Goal: Transaction & Acquisition: Purchase product/service

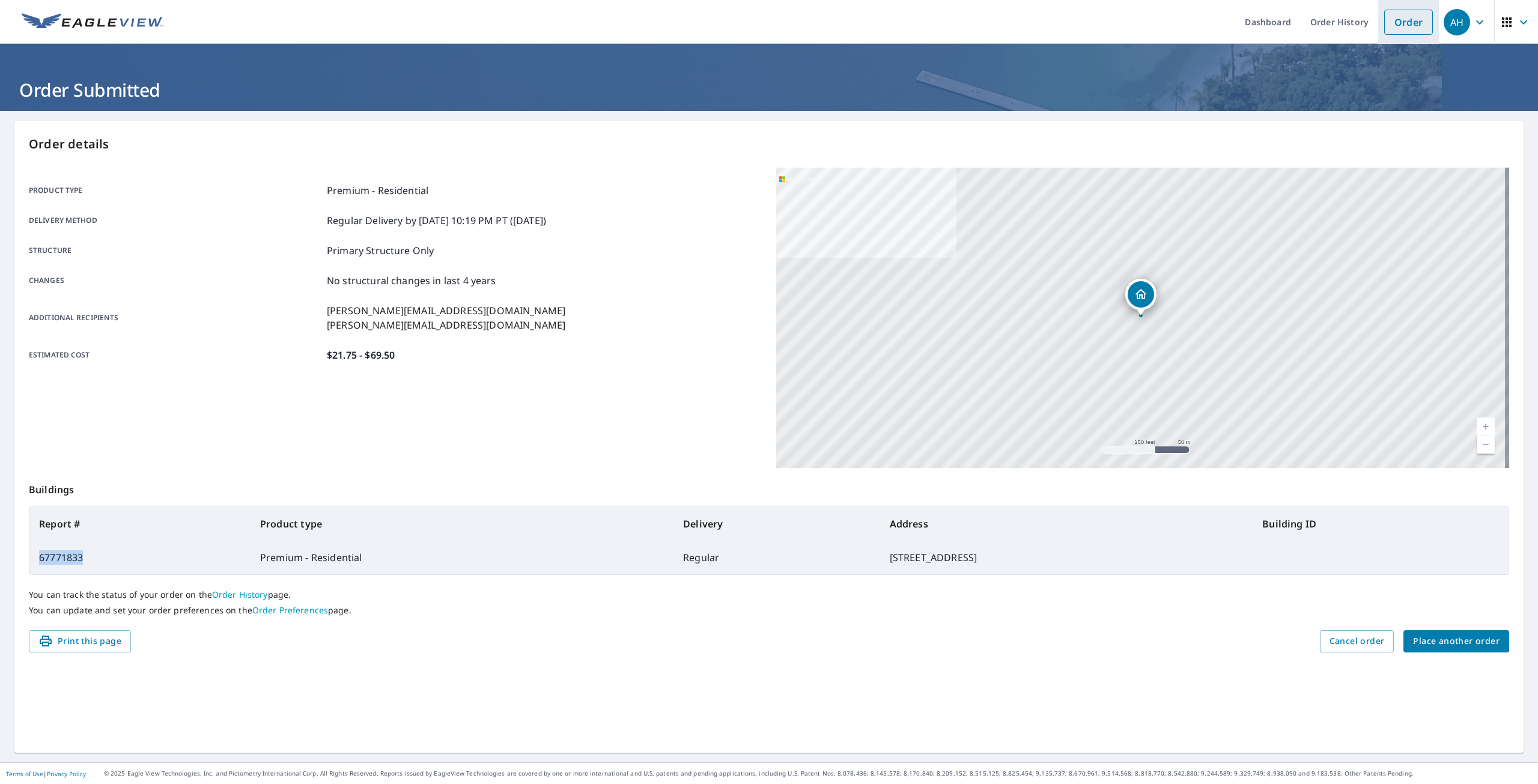
click at [1403, 24] on link "Order" at bounding box center [1409, 23] width 49 height 25
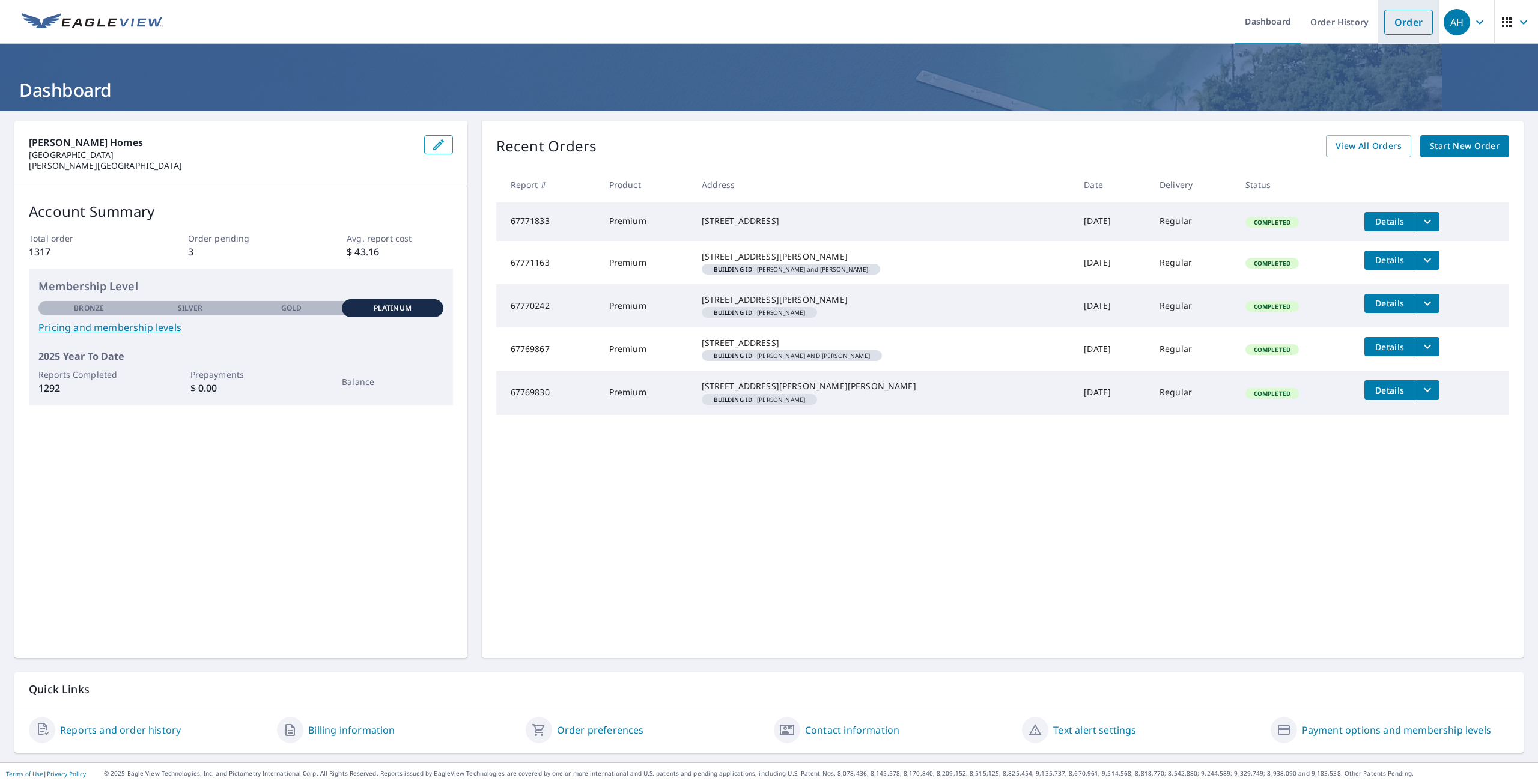
click at [1402, 24] on link "Order" at bounding box center [1409, 23] width 49 height 25
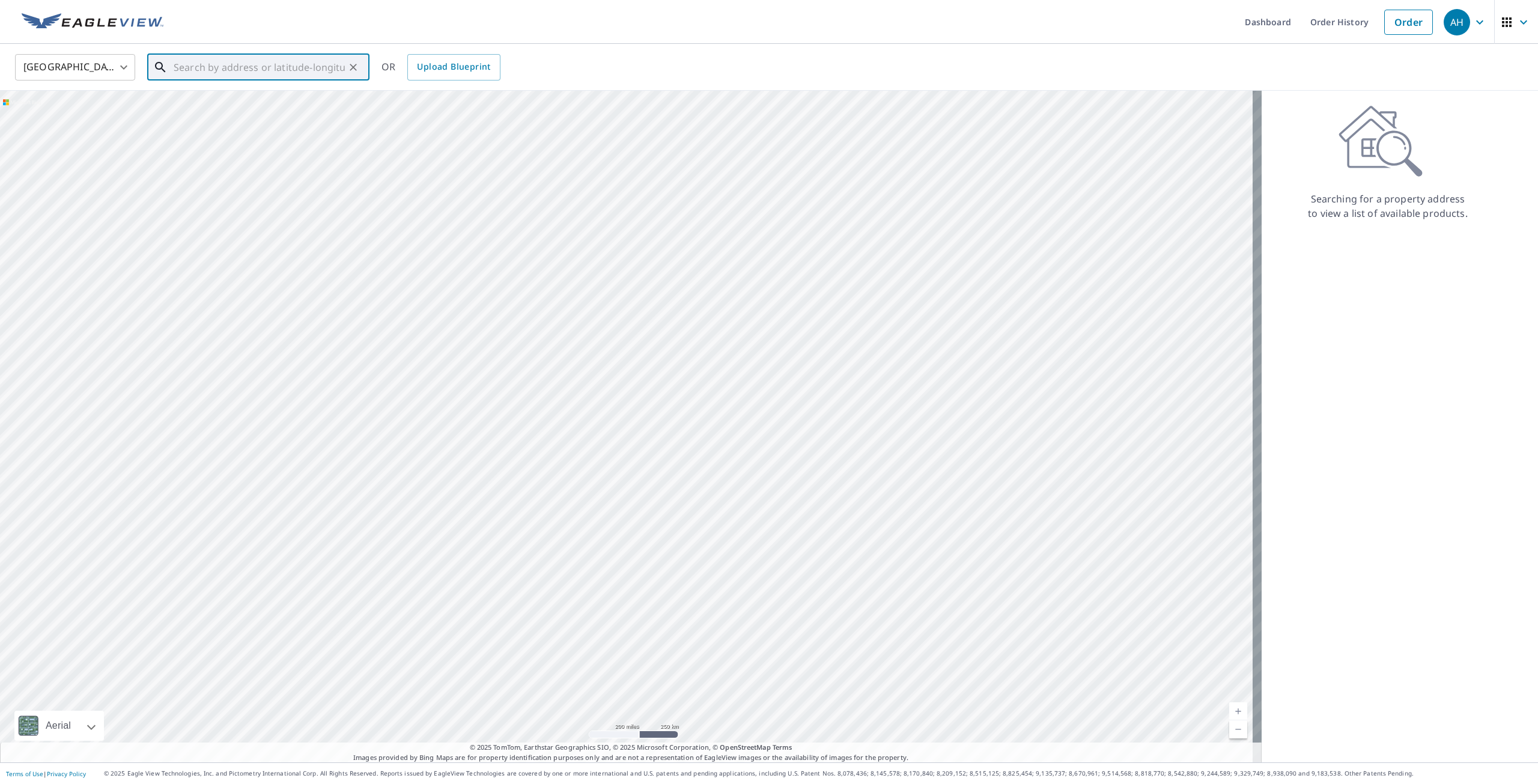
paste input "[STREET_ADDRESS]"
click at [287, 110] on p "Wixom, MI 48393" at bounding box center [265, 115] width 189 height 12
type input "1515 Kings Crown Ct Wixom, MI 48393"
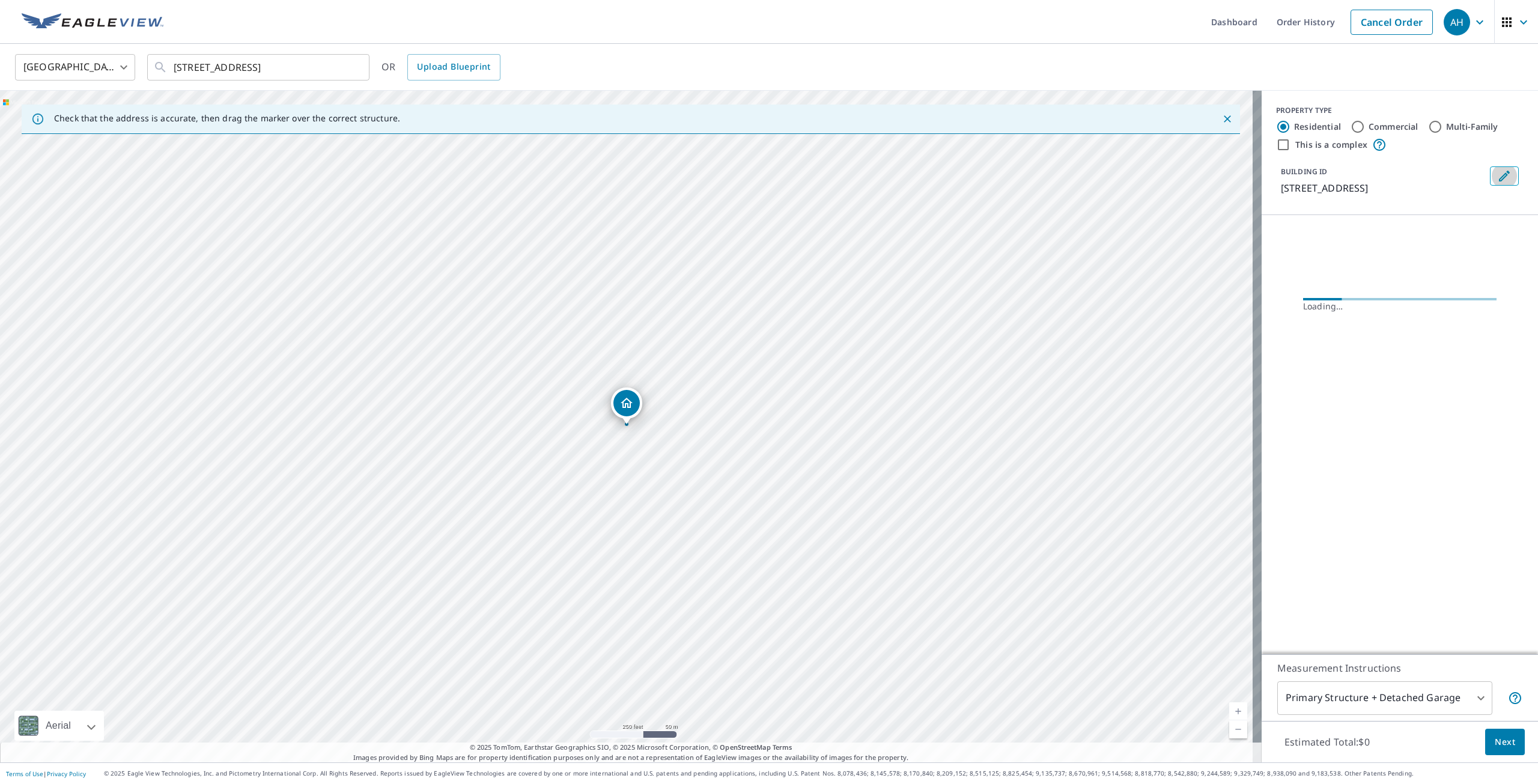
click at [1497, 180] on icon "Edit building 1" at bounding box center [1505, 176] width 14 height 14
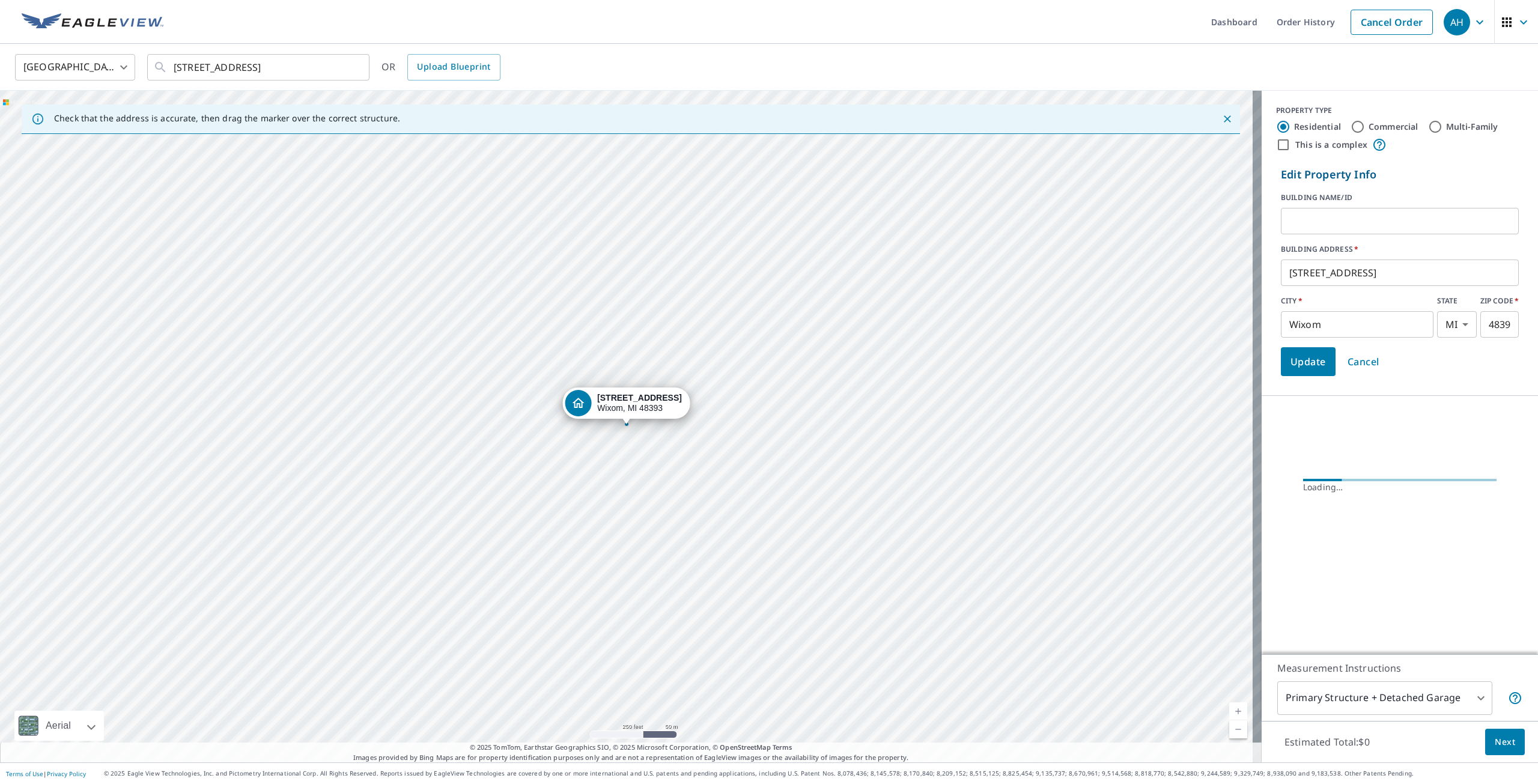
click at [1377, 217] on input "text" at bounding box center [1401, 220] width 238 height 33
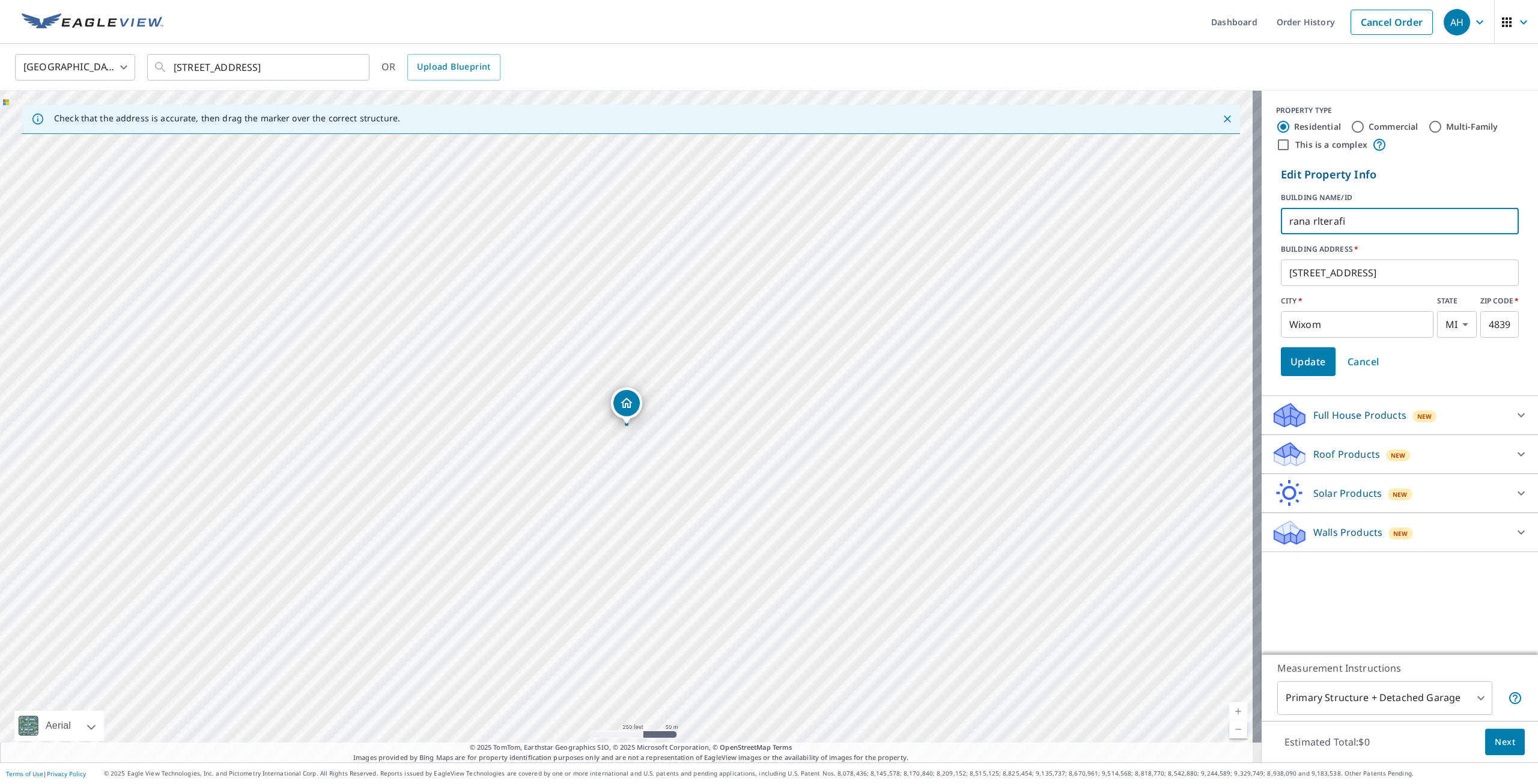
type input "rana rlterafi"
click at [1306, 364] on span "Update" at bounding box center [1308, 361] width 35 height 17
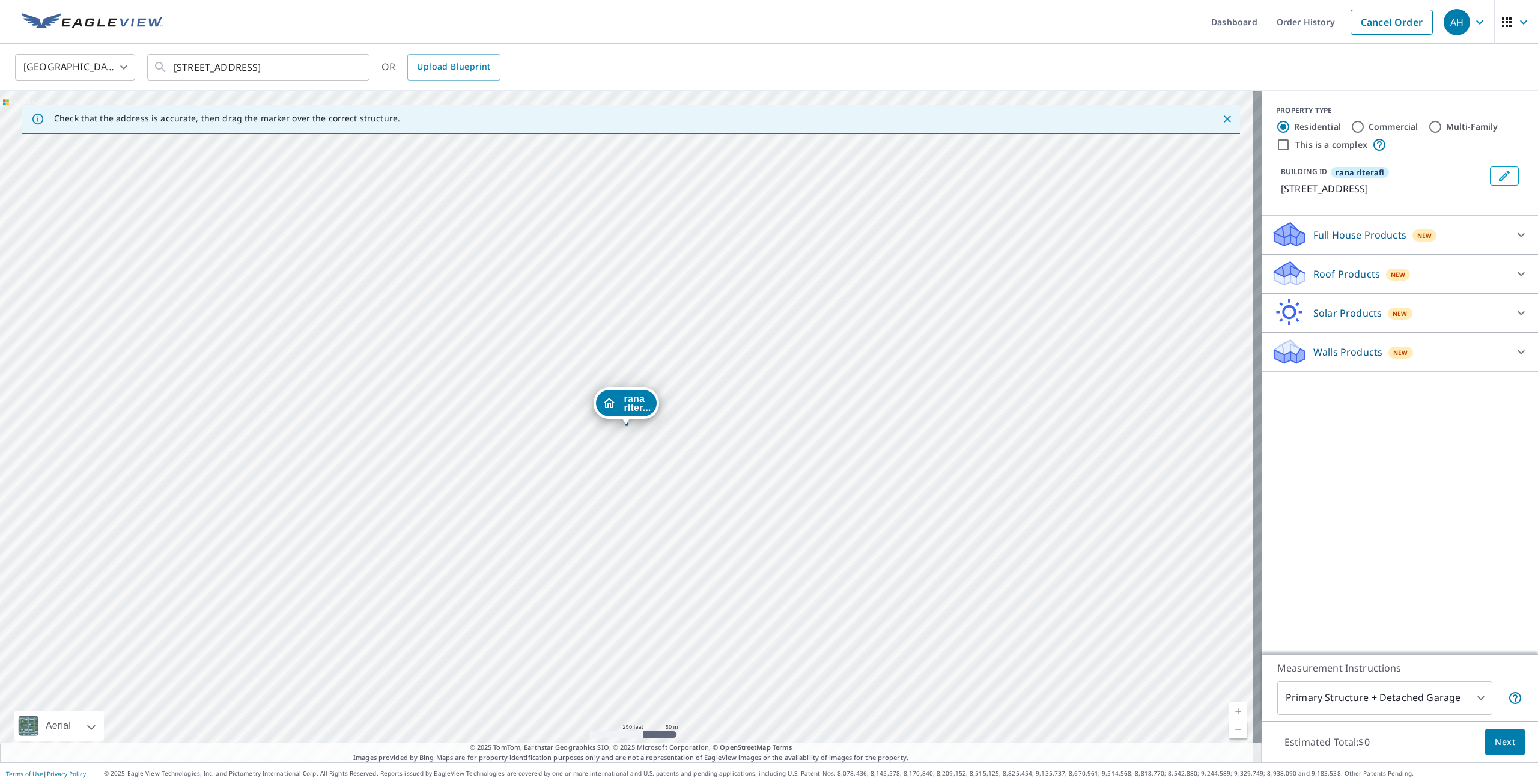
click at [1315, 272] on p "Roof Products" at bounding box center [1347, 274] width 67 height 14
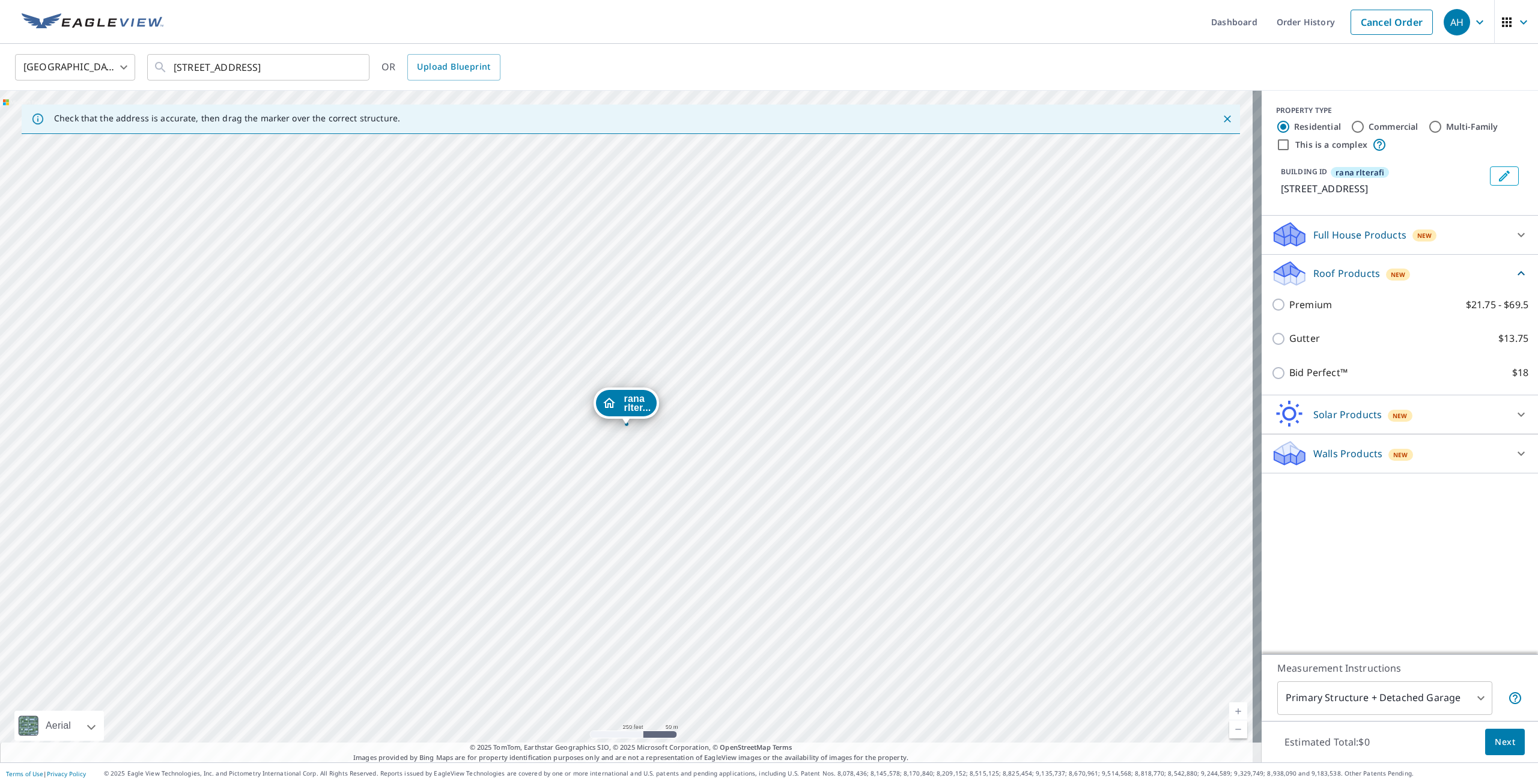
click at [1273, 371] on input "Bid Perfect™ $18" at bounding box center [1281, 373] width 18 height 14
checkbox input "true"
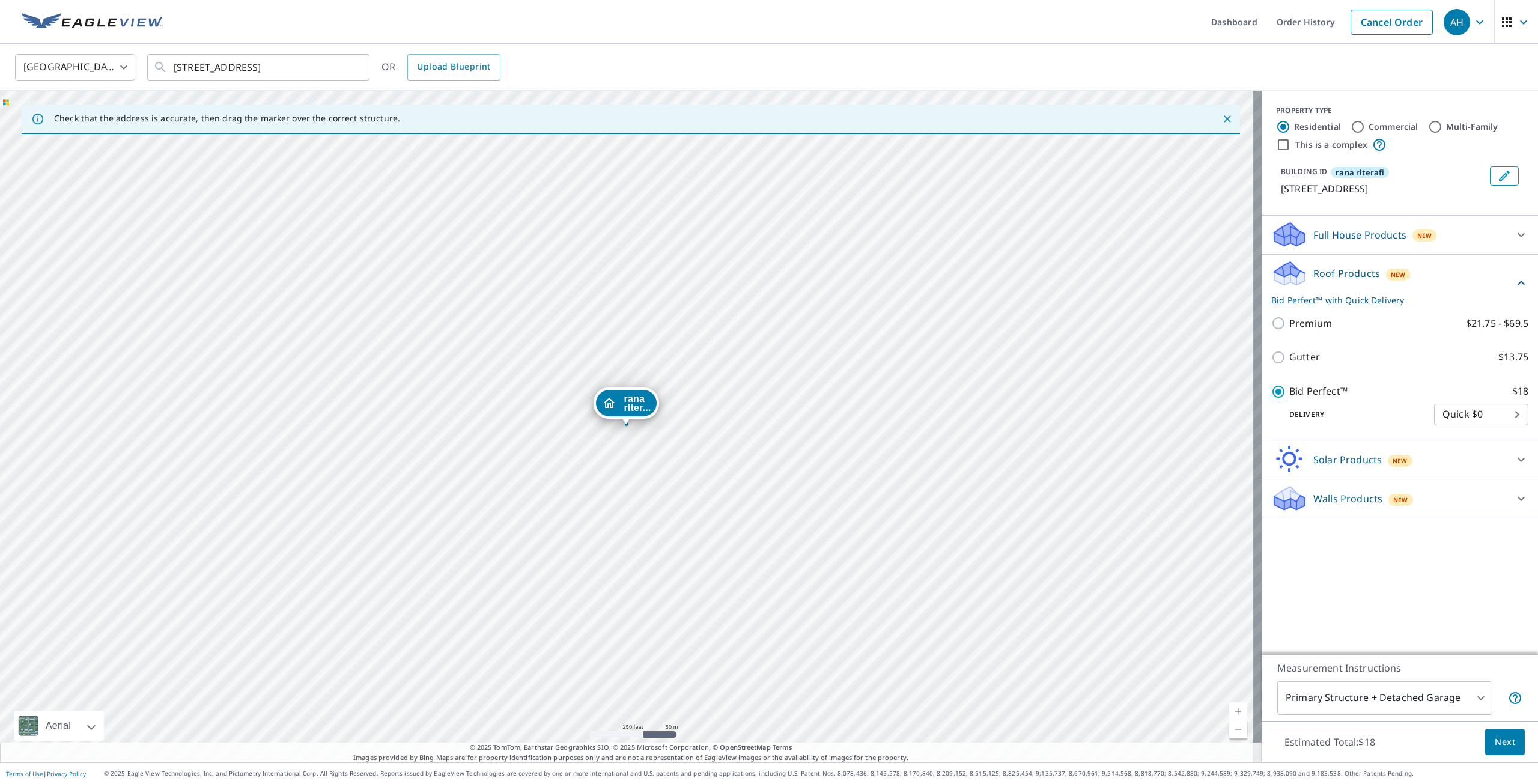
click at [1347, 701] on body "AH AH Dashboard Order History Cancel Order AH United States US ​ 1515 Kings Cro…" at bounding box center [769, 392] width 1538 height 784
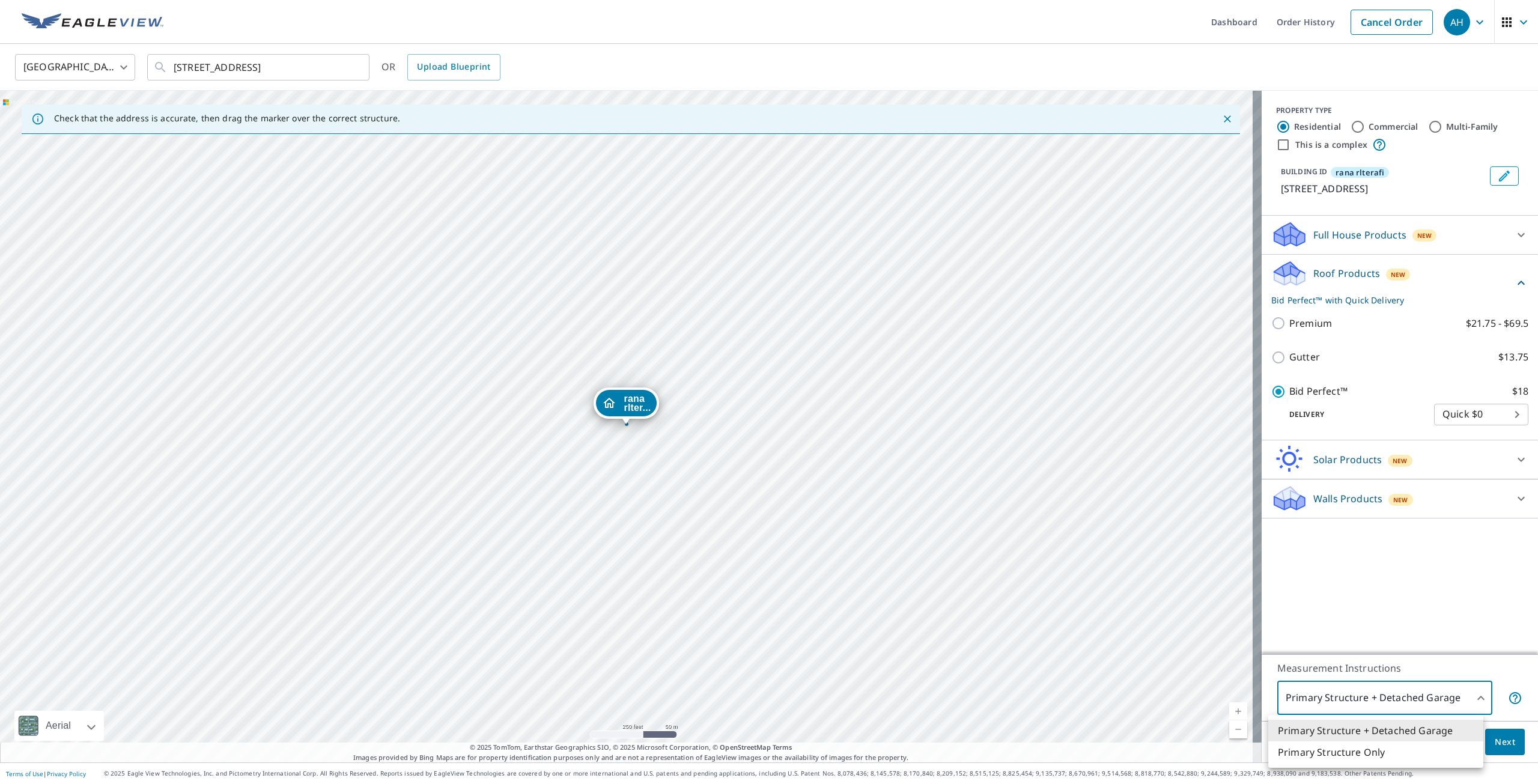
click at [1358, 758] on li "Primary Structure Only" at bounding box center [1376, 752] width 215 height 22
type input "2"
click at [1505, 733] on button "Next" at bounding box center [1506, 742] width 40 height 27
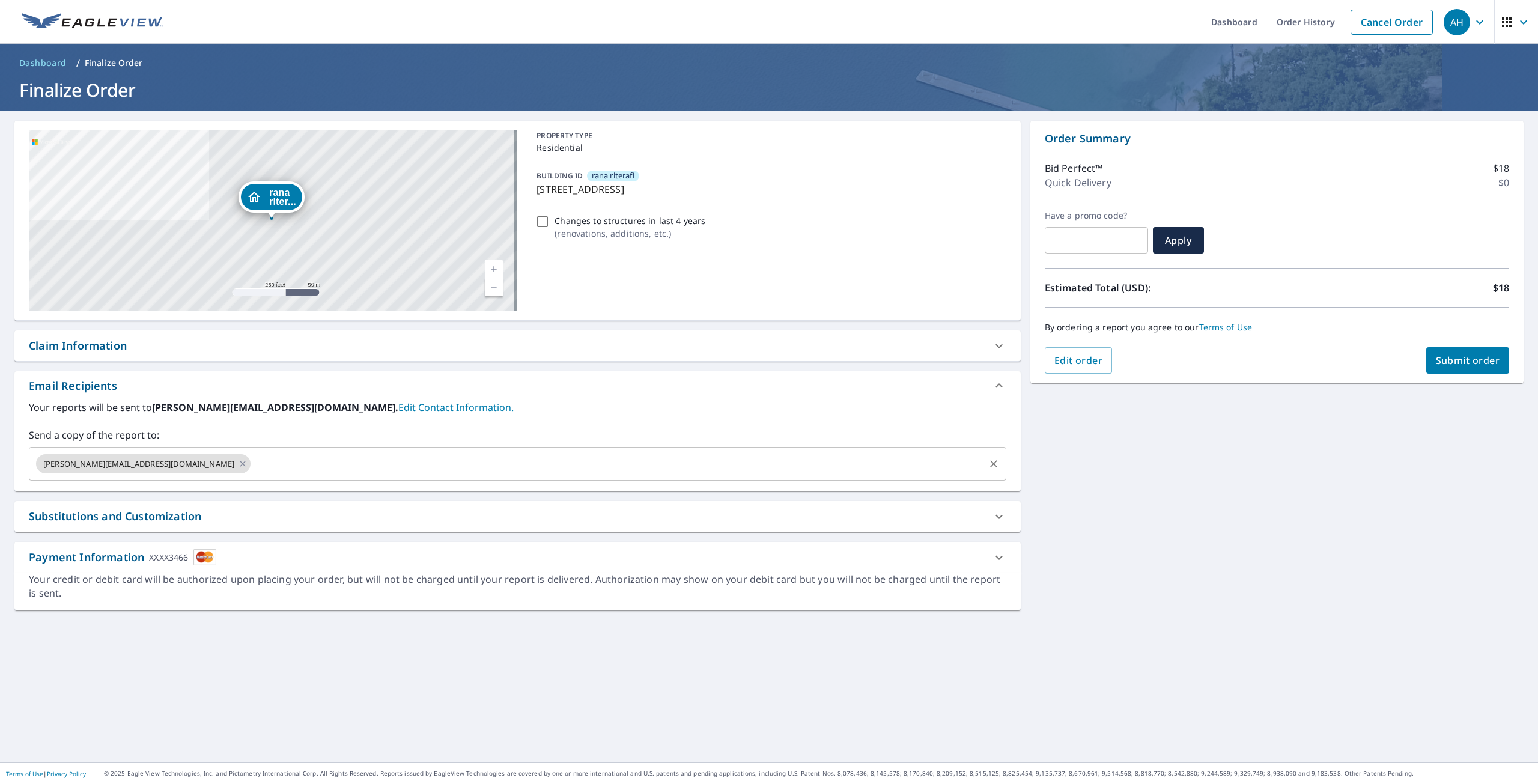
click at [253, 466] on input "text" at bounding box center [618, 463] width 731 height 23
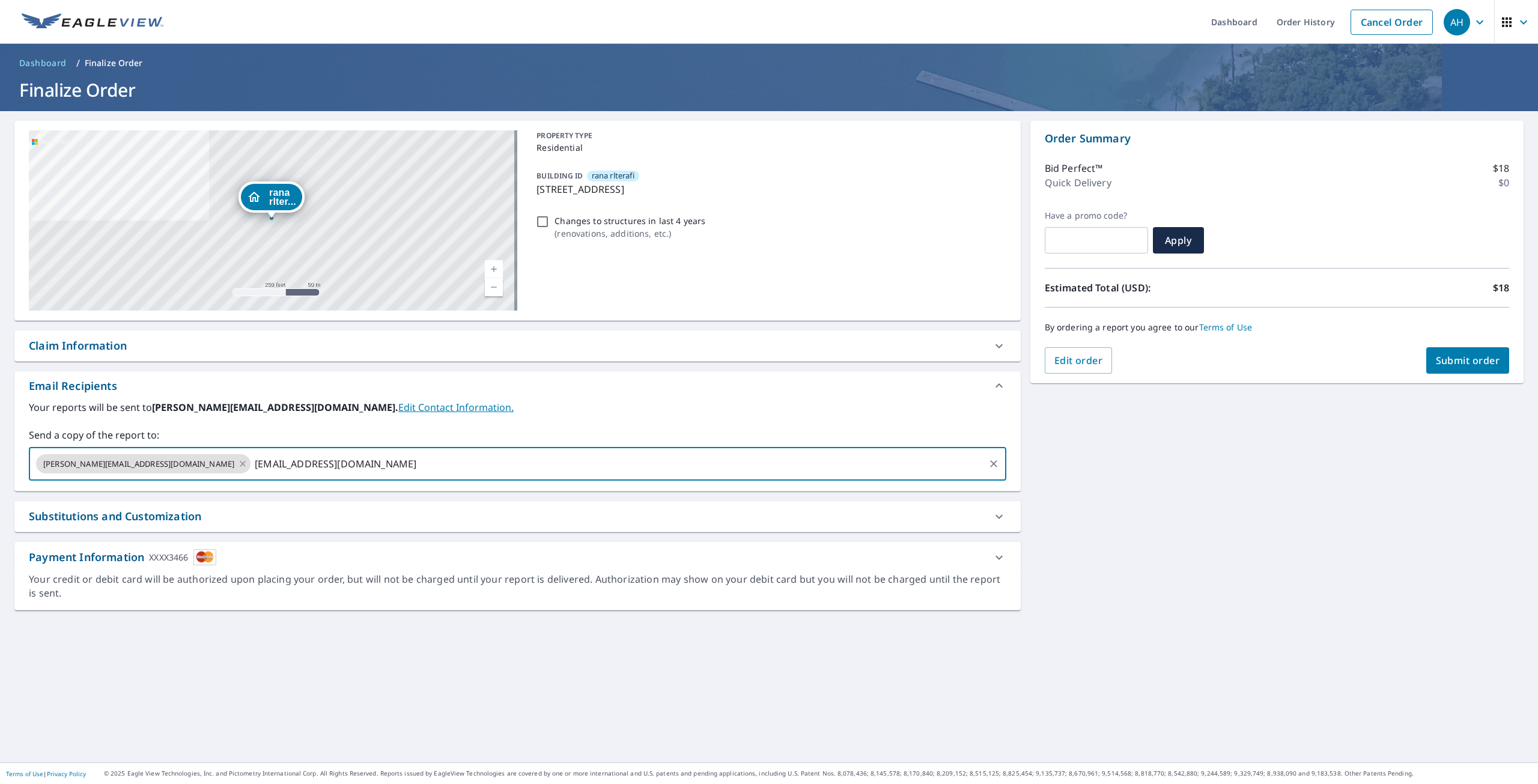
type input "ben@schoenherrroofing.com"
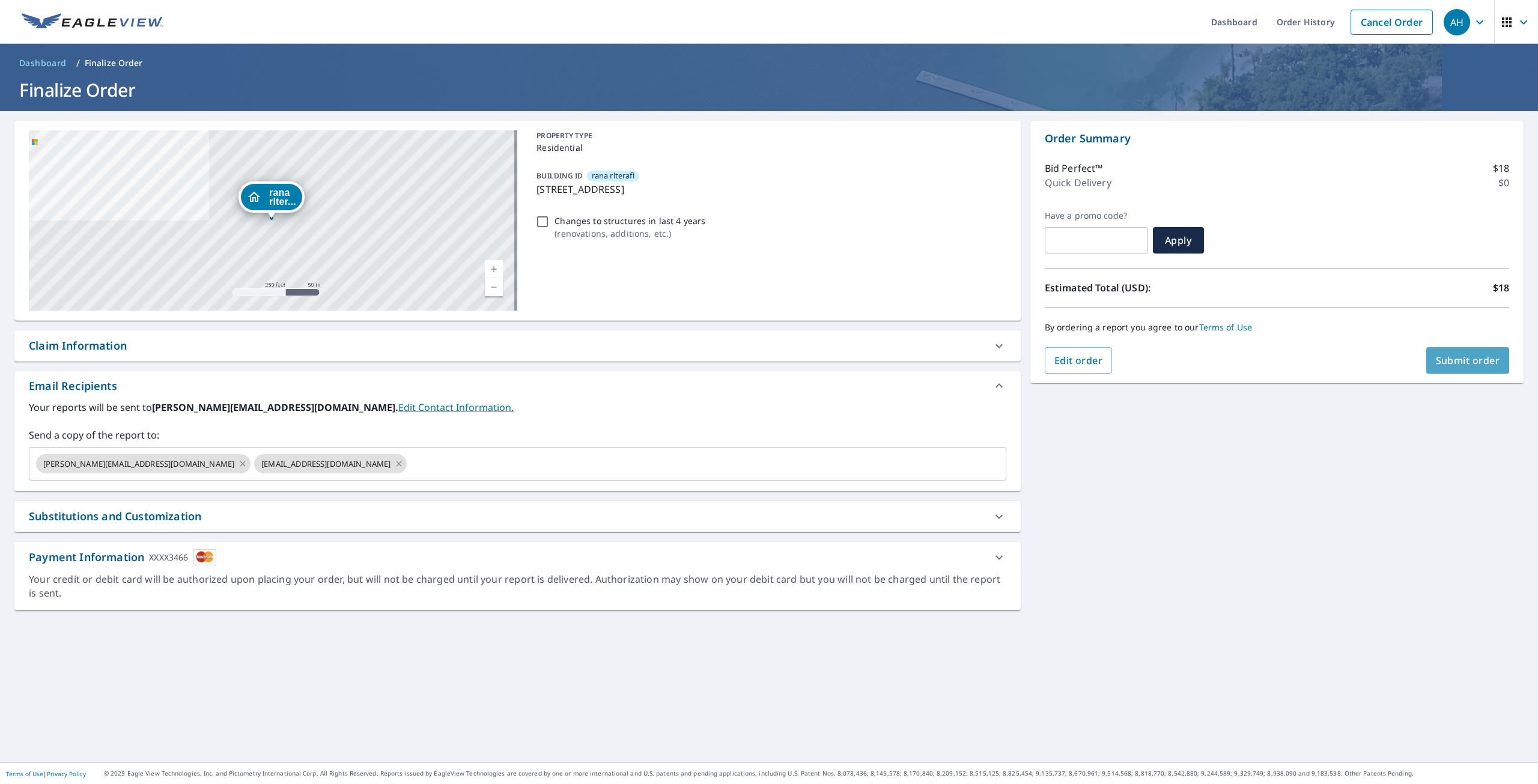
click at [1438, 358] on span "Submit order" at bounding box center [1468, 360] width 64 height 14
checkbox input "true"
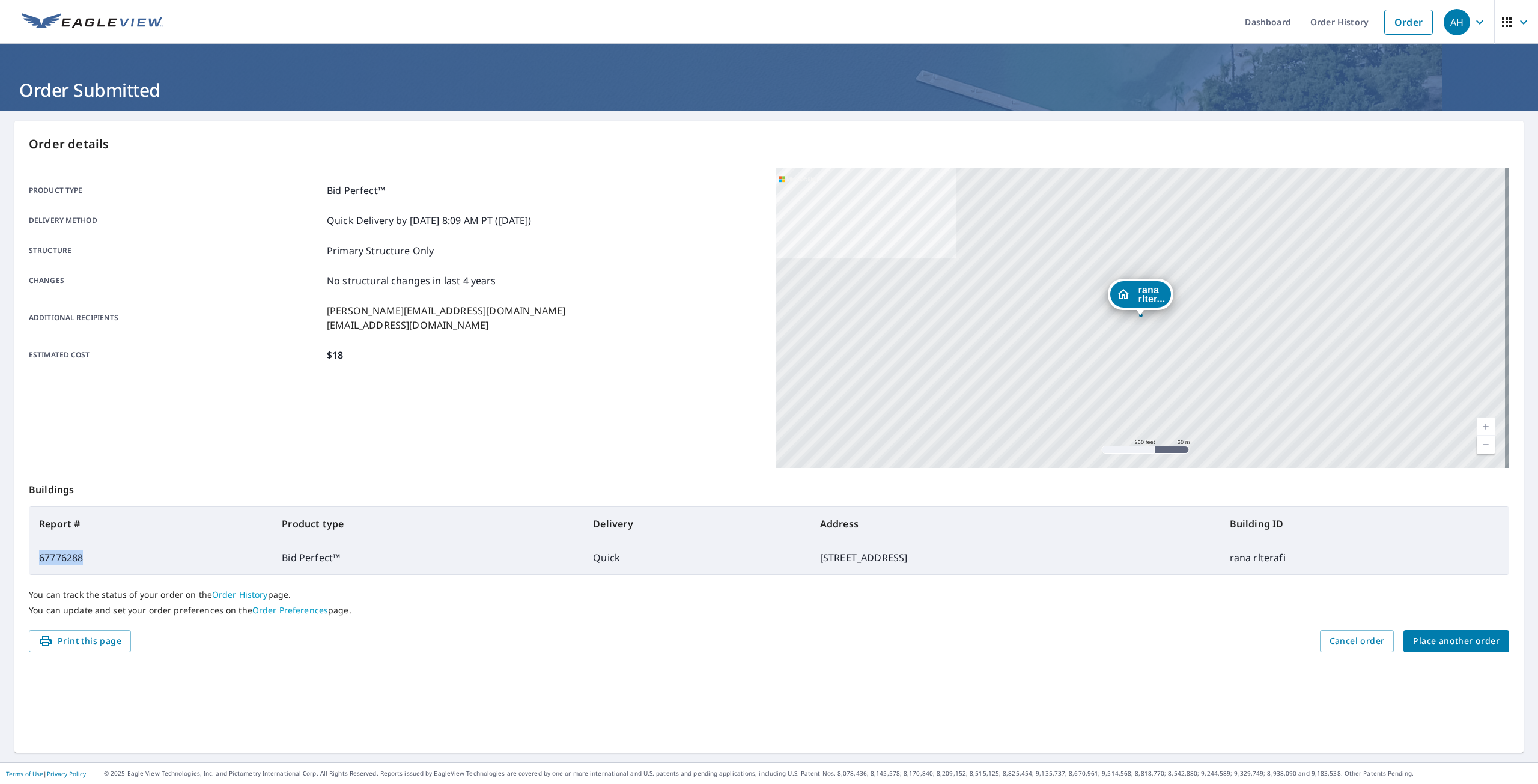
drag, startPoint x: 91, startPoint y: 561, endPoint x: 36, endPoint y: 560, distance: 55.0
click at [36, 560] on td "67776288" at bounding box center [151, 557] width 243 height 33
copy td "67776288"
click at [1451, 647] on span "Place another order" at bounding box center [1457, 641] width 87 height 15
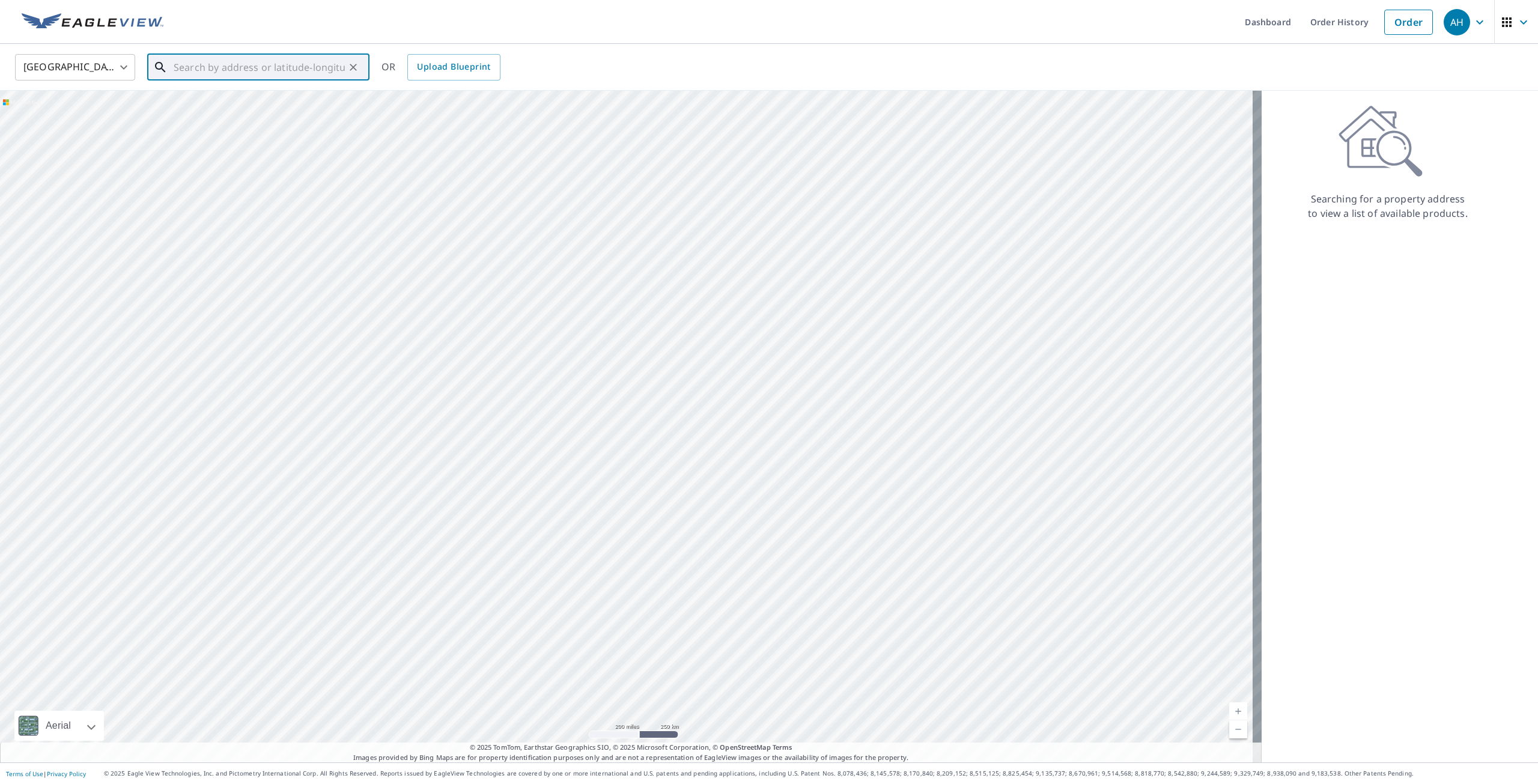
click at [217, 66] on input "text" at bounding box center [259, 67] width 171 height 33
paste input "952 E Morehouse Ave HAZEL PARK, MI 48030"
click at [240, 116] on p "Hazel Park, MI 48030" at bounding box center [265, 115] width 189 height 12
type input "952 E Morehouse Ave Hazel Park, MI 48030"
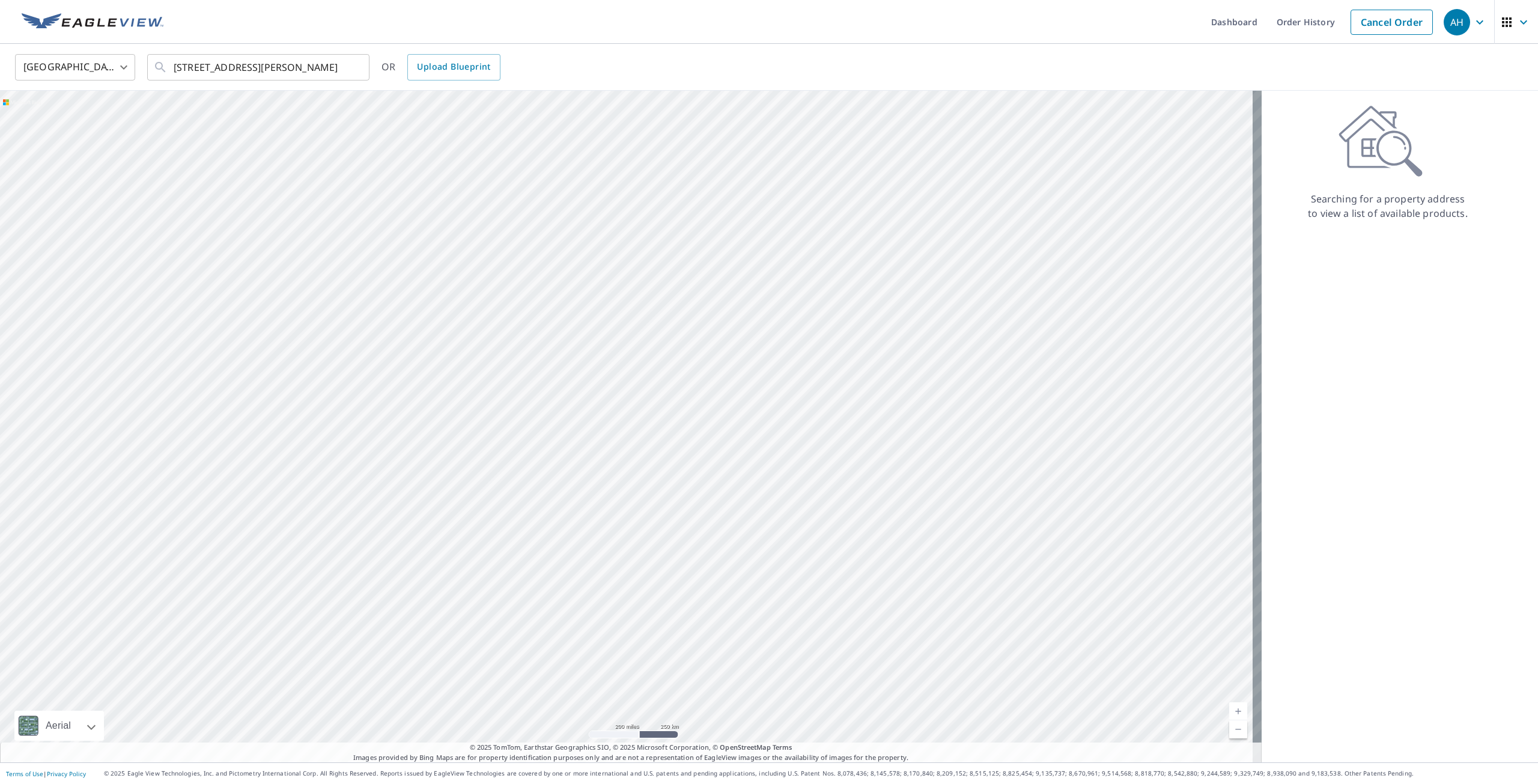
scroll to position [0, 0]
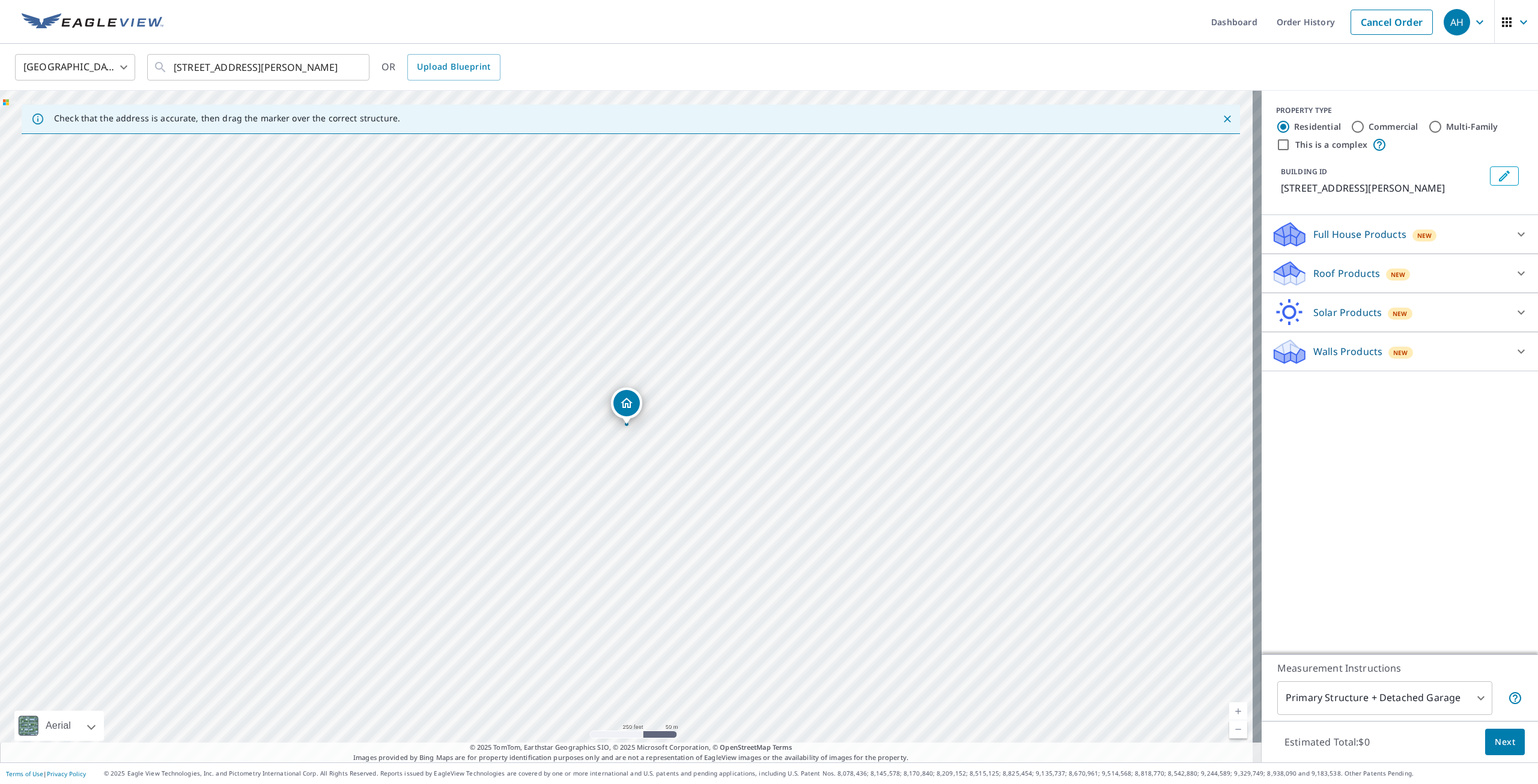
click at [1418, 271] on div "Roof Products New" at bounding box center [1389, 273] width 236 height 28
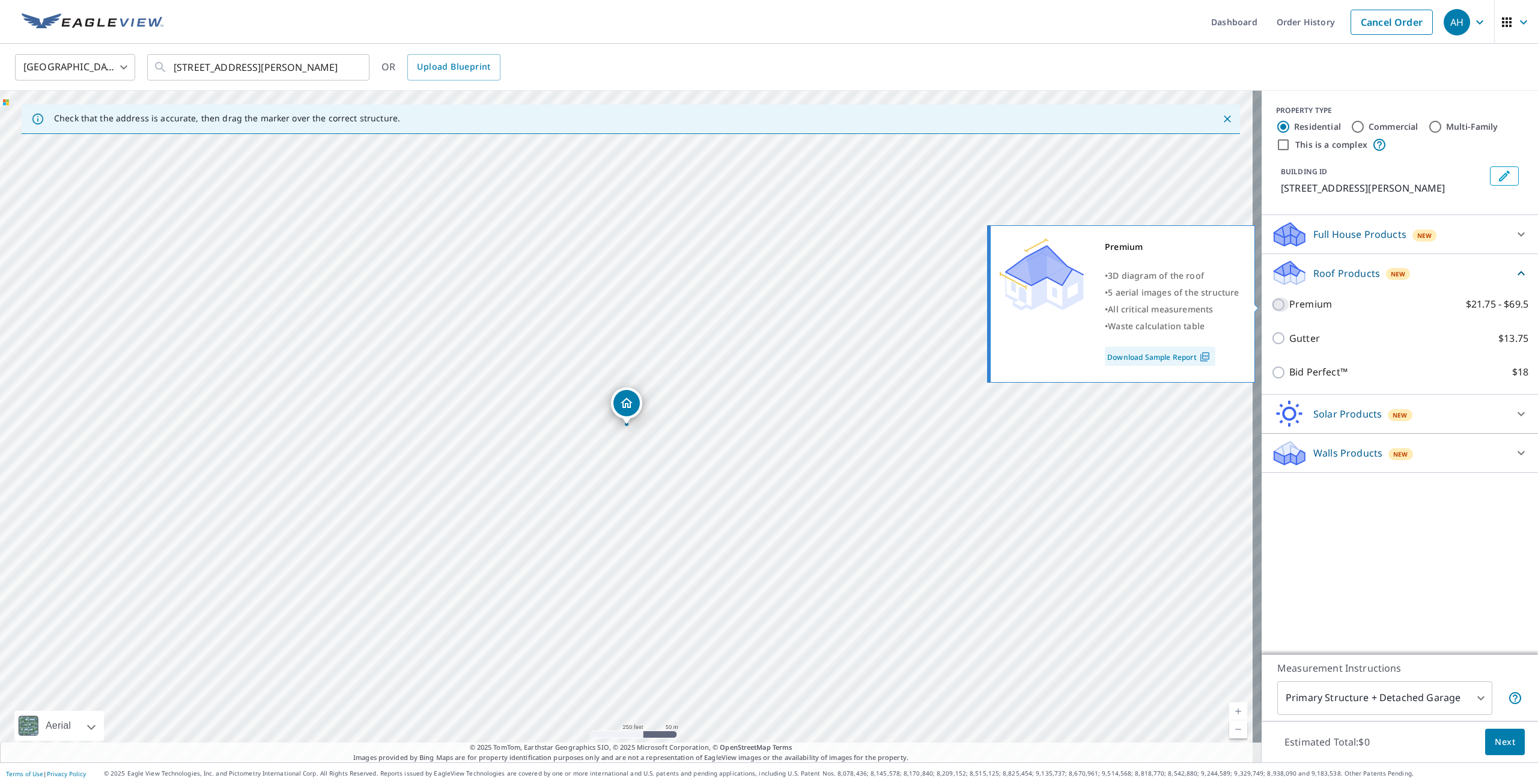
click at [1274, 306] on input "Premium $21.75 - $69.5" at bounding box center [1281, 305] width 18 height 14
checkbox input "true"
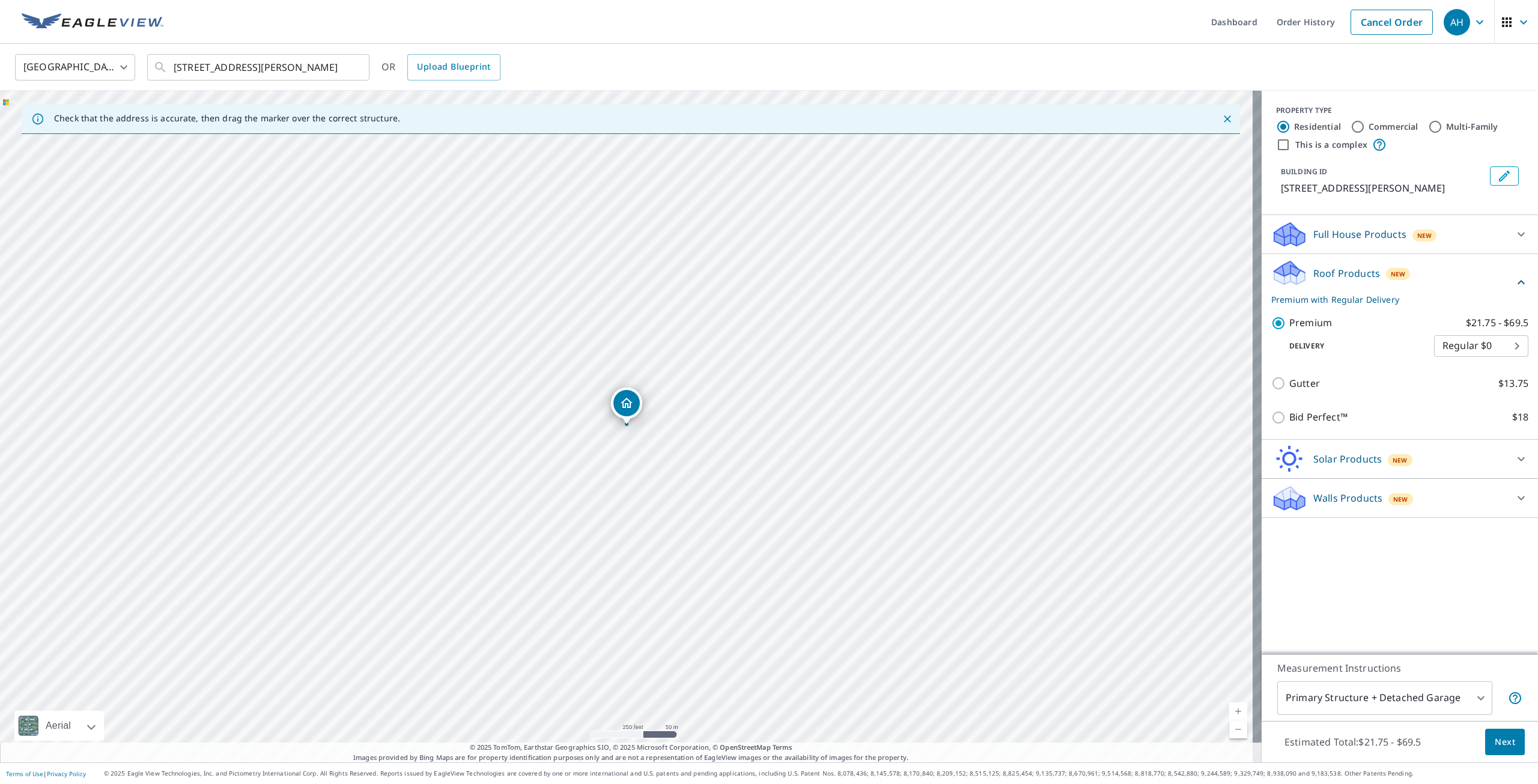
click at [1407, 703] on body "AH AH Dashboard Order History Cancel Order AH United States US ​ 952 E Morehous…" at bounding box center [769, 392] width 1538 height 784
click at [1407, 724] on li "Primary Structure Only" at bounding box center [1376, 715] width 215 height 22
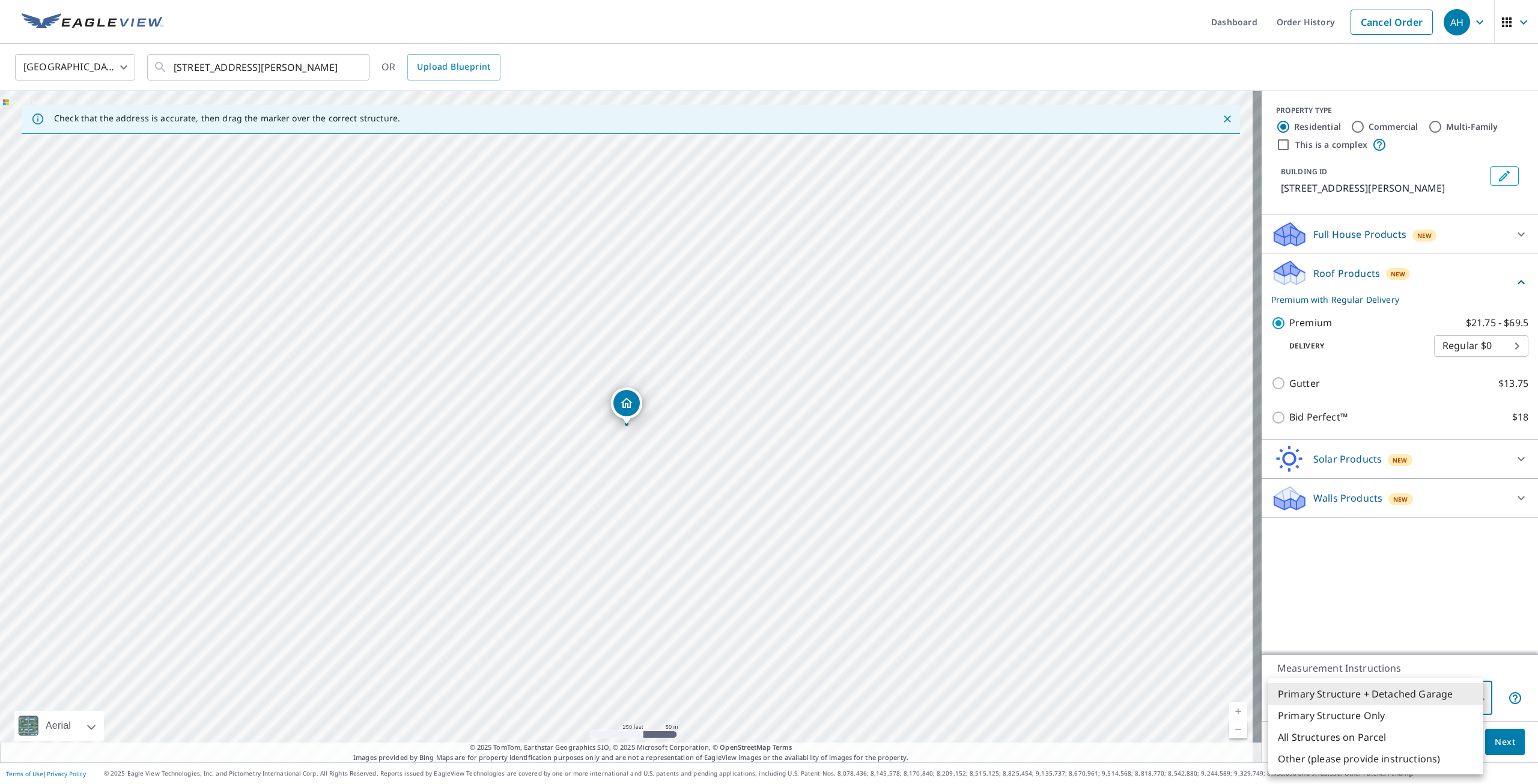
type input "2"
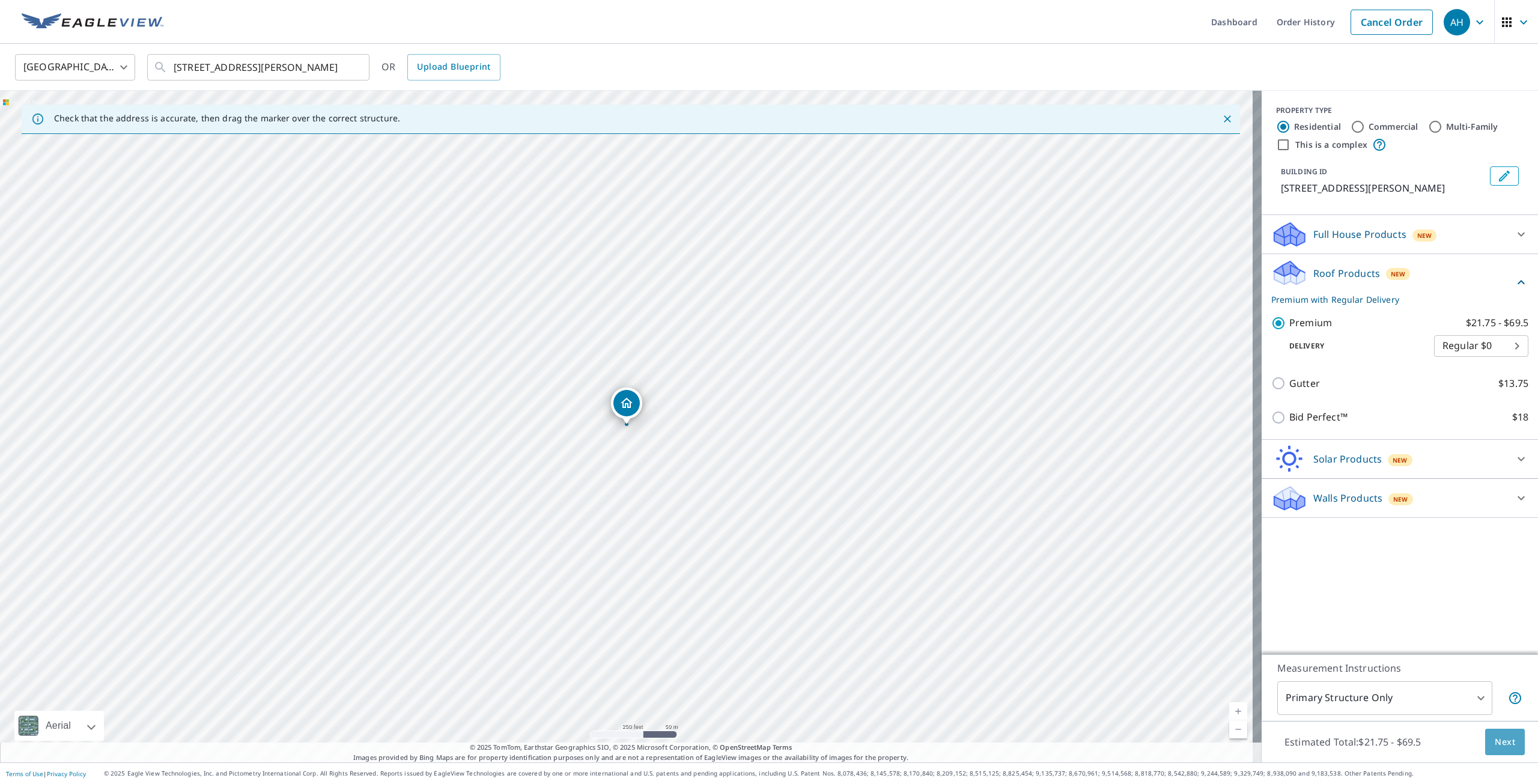
click at [1496, 748] on span "Next" at bounding box center [1506, 742] width 21 height 15
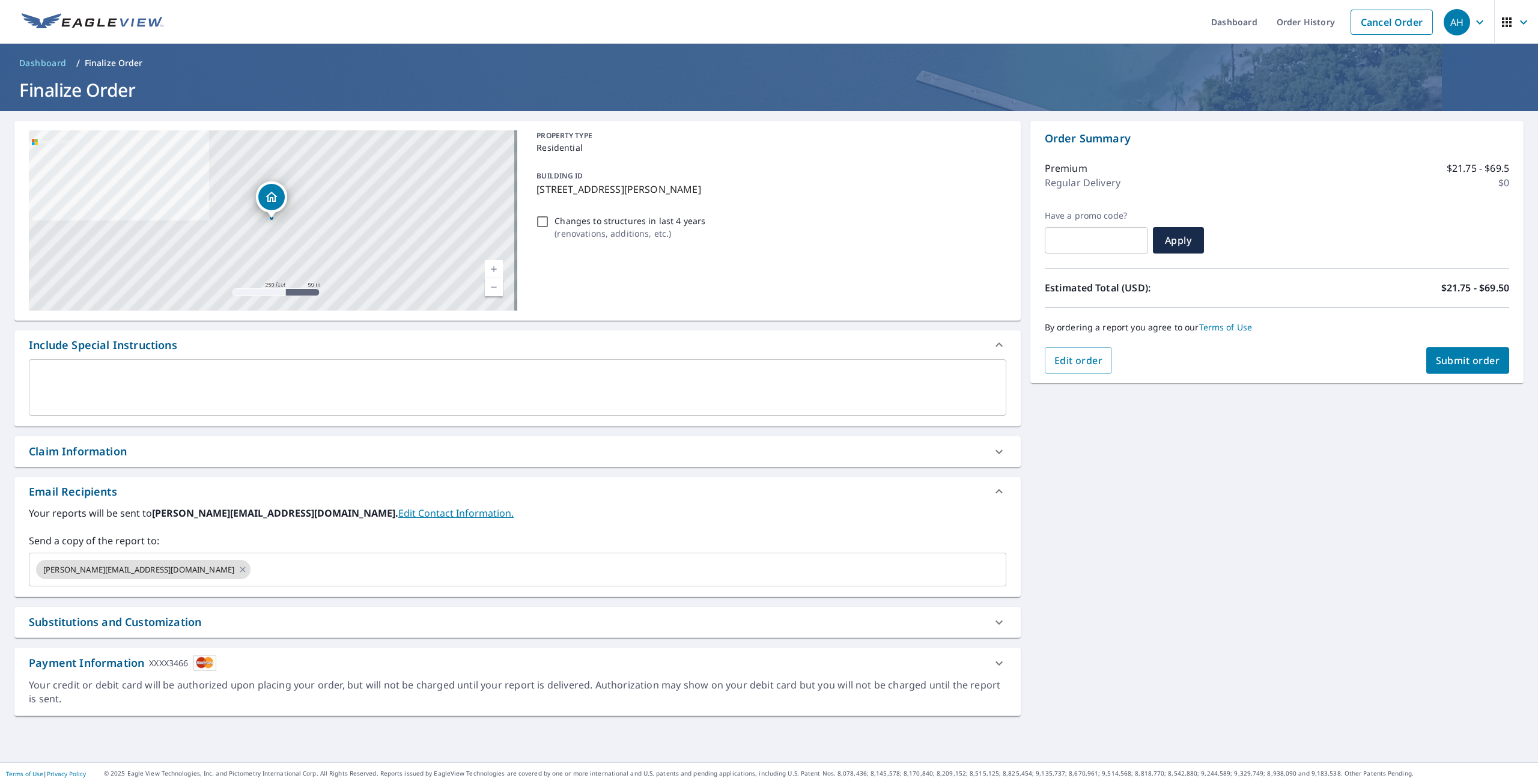
click at [1441, 362] on span "Submit order" at bounding box center [1468, 360] width 64 height 14
checkbox input "true"
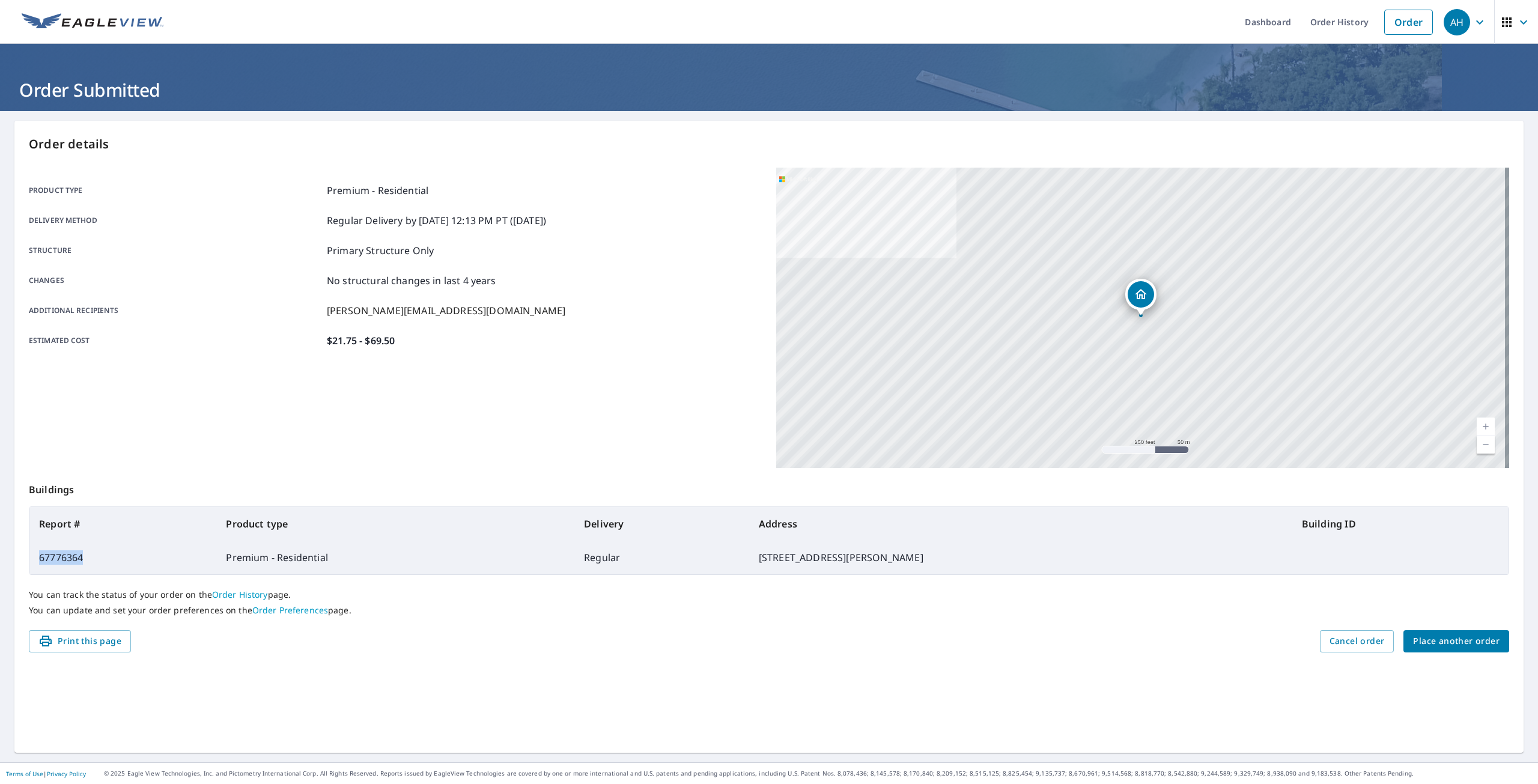
drag, startPoint x: 103, startPoint y: 558, endPoint x: 37, endPoint y: 559, distance: 66.0
click at [37, 559] on td "67776364" at bounding box center [123, 557] width 187 height 33
copy td "67776364"
click at [1467, 635] on span "Place another order" at bounding box center [1457, 641] width 87 height 15
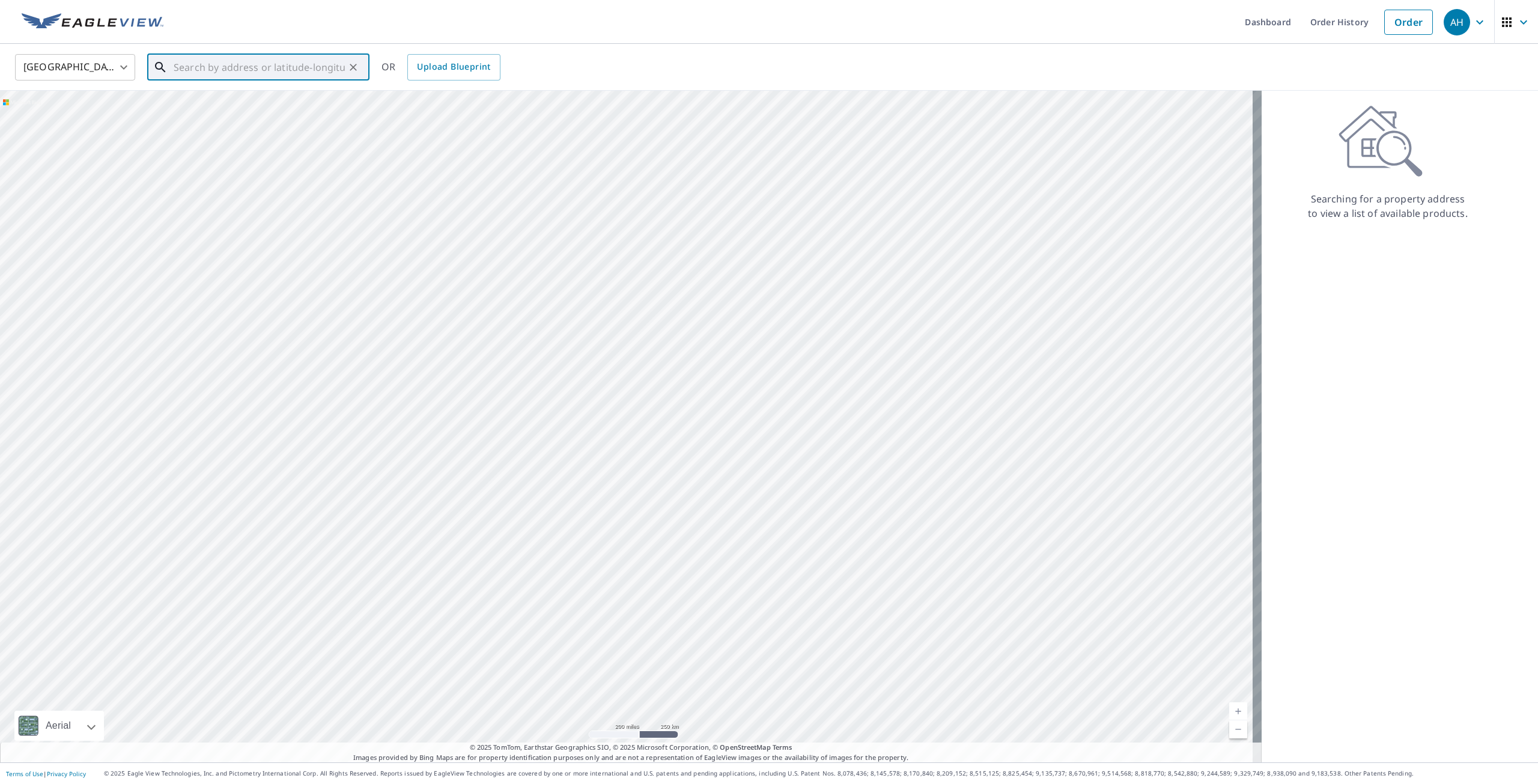
paste input "53 hillsmont ave Pontiac, MI 48341"
click at [258, 97] on span "53 Hillsmont Ave" at bounding box center [265, 102] width 189 height 14
type input "53 Hillsmont Ave Pontiac, MI 48341"
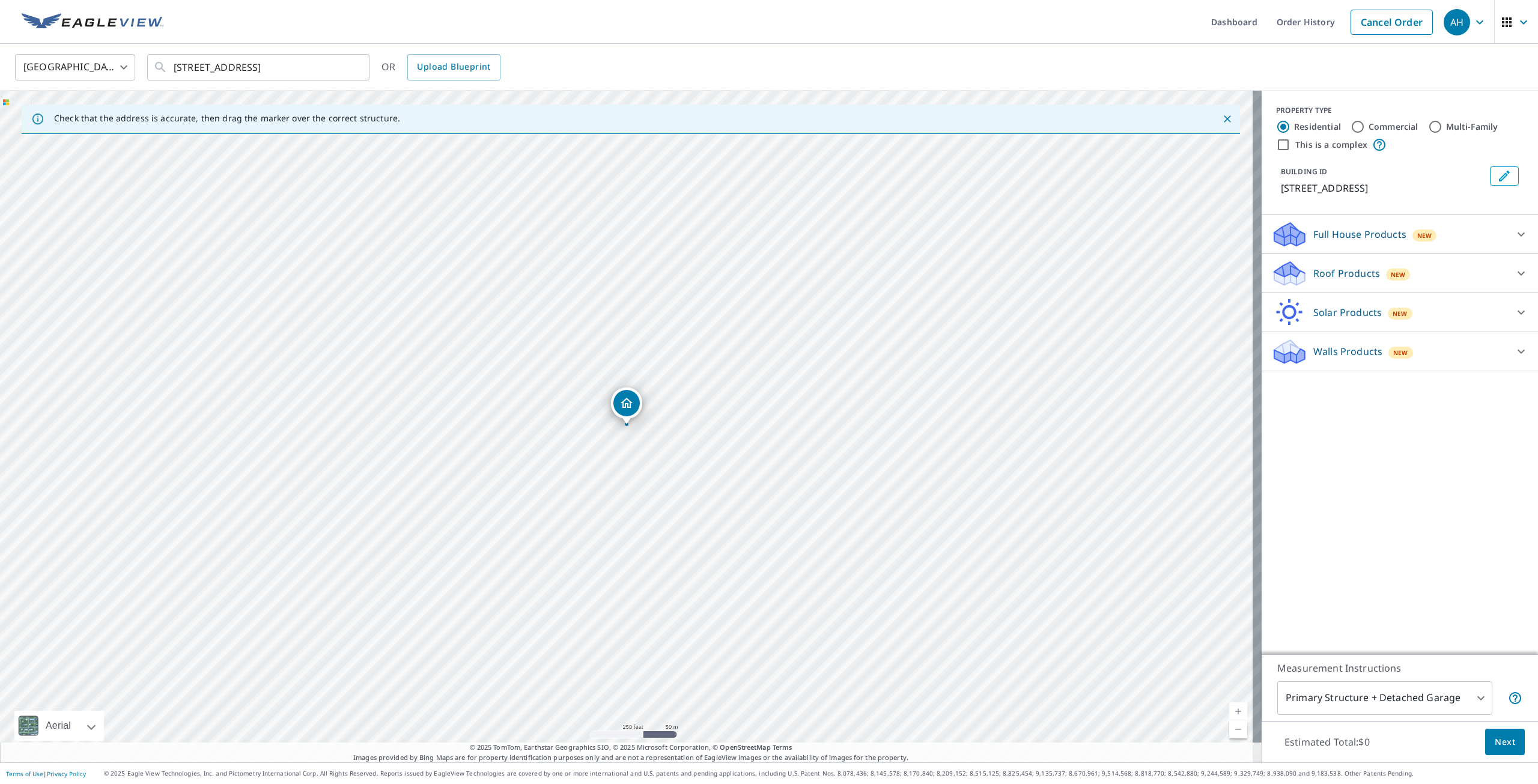
click at [1369, 278] on div "Roof Products New" at bounding box center [1389, 273] width 236 height 28
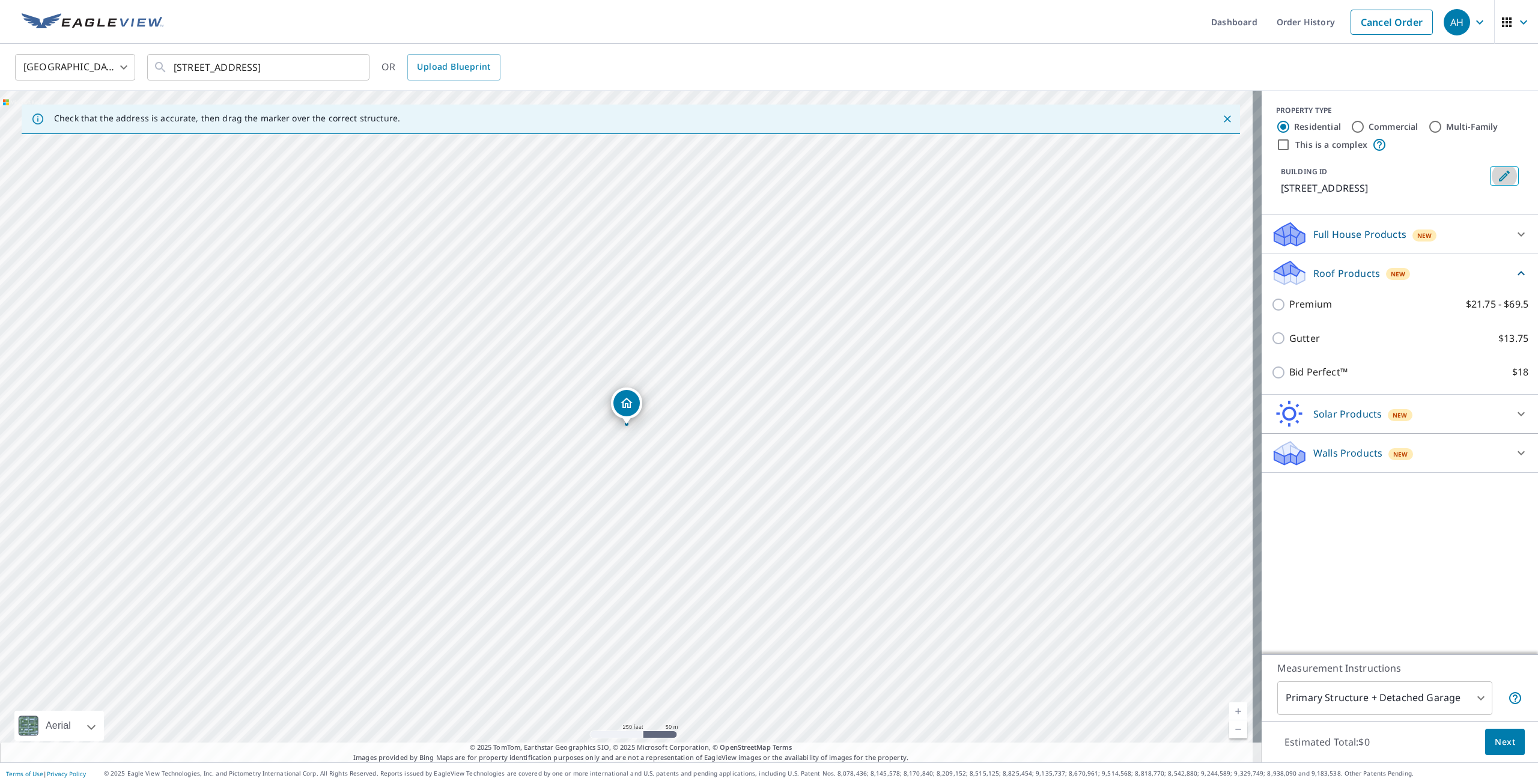
click at [1490, 175] on button "Edit building 1" at bounding box center [1505, 175] width 29 height 19
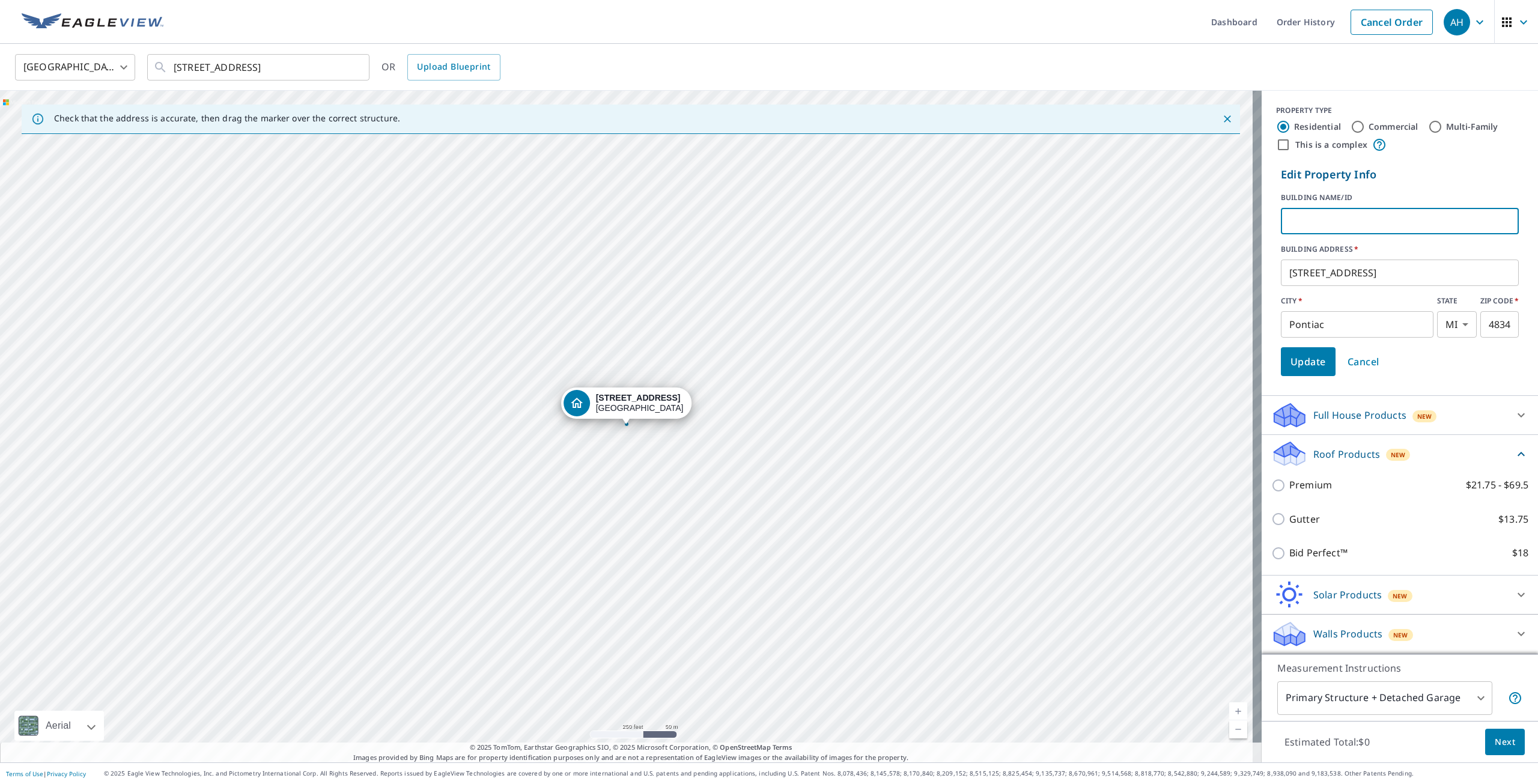
click at [1349, 220] on input "text" at bounding box center [1401, 220] width 238 height 33
type input "richard and gail leaks"
click at [1310, 360] on span "Update" at bounding box center [1308, 361] width 35 height 17
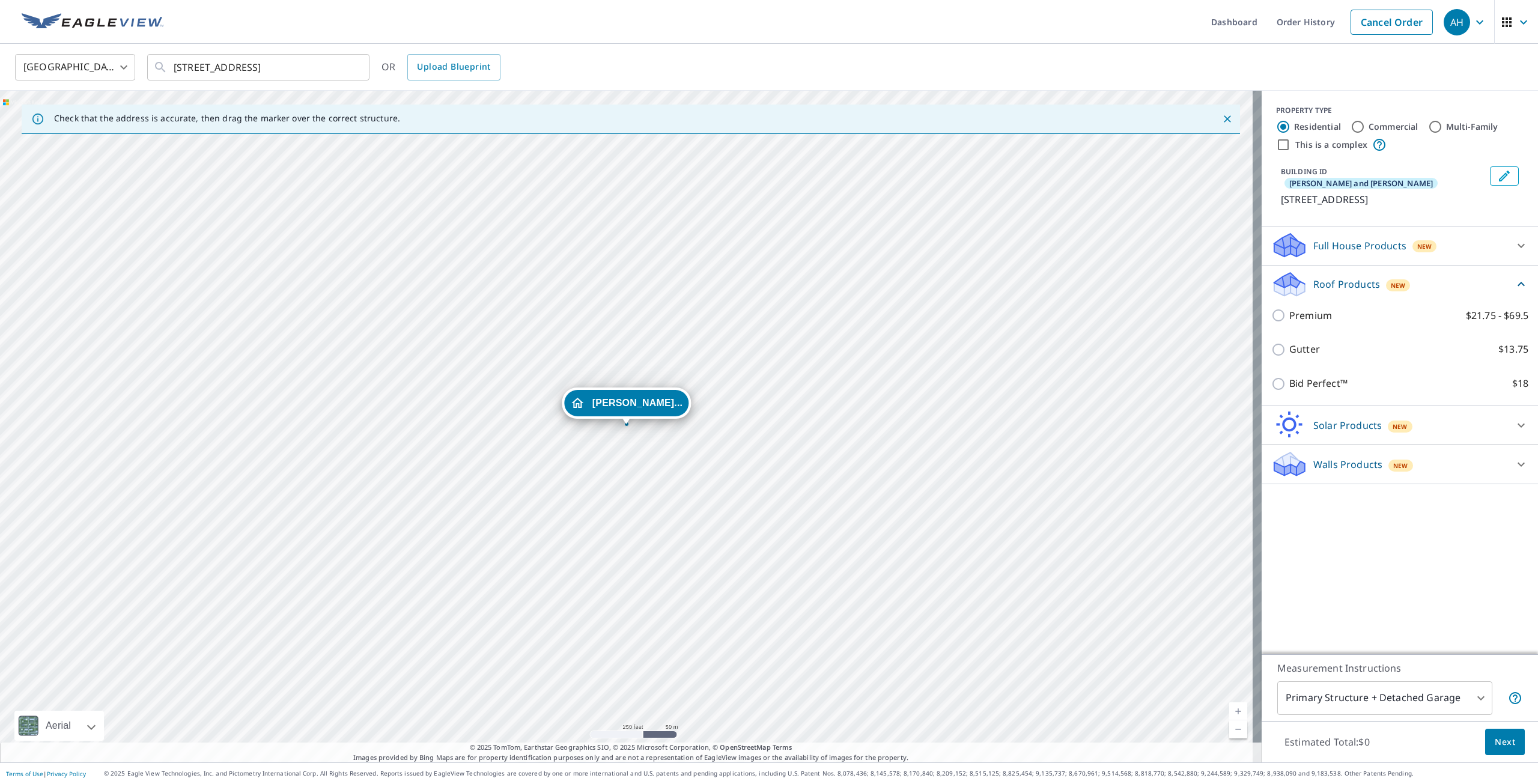
click at [1341, 696] on body "AH AH Dashboard Order History Cancel Order AH United States US ​ 53 Hillsmont A…" at bounding box center [769, 392] width 1538 height 784
click at [1342, 715] on li "Primary Structure Only" at bounding box center [1376, 715] width 215 height 22
type input "2"
click at [1486, 745] on button "Next" at bounding box center [1506, 742] width 40 height 27
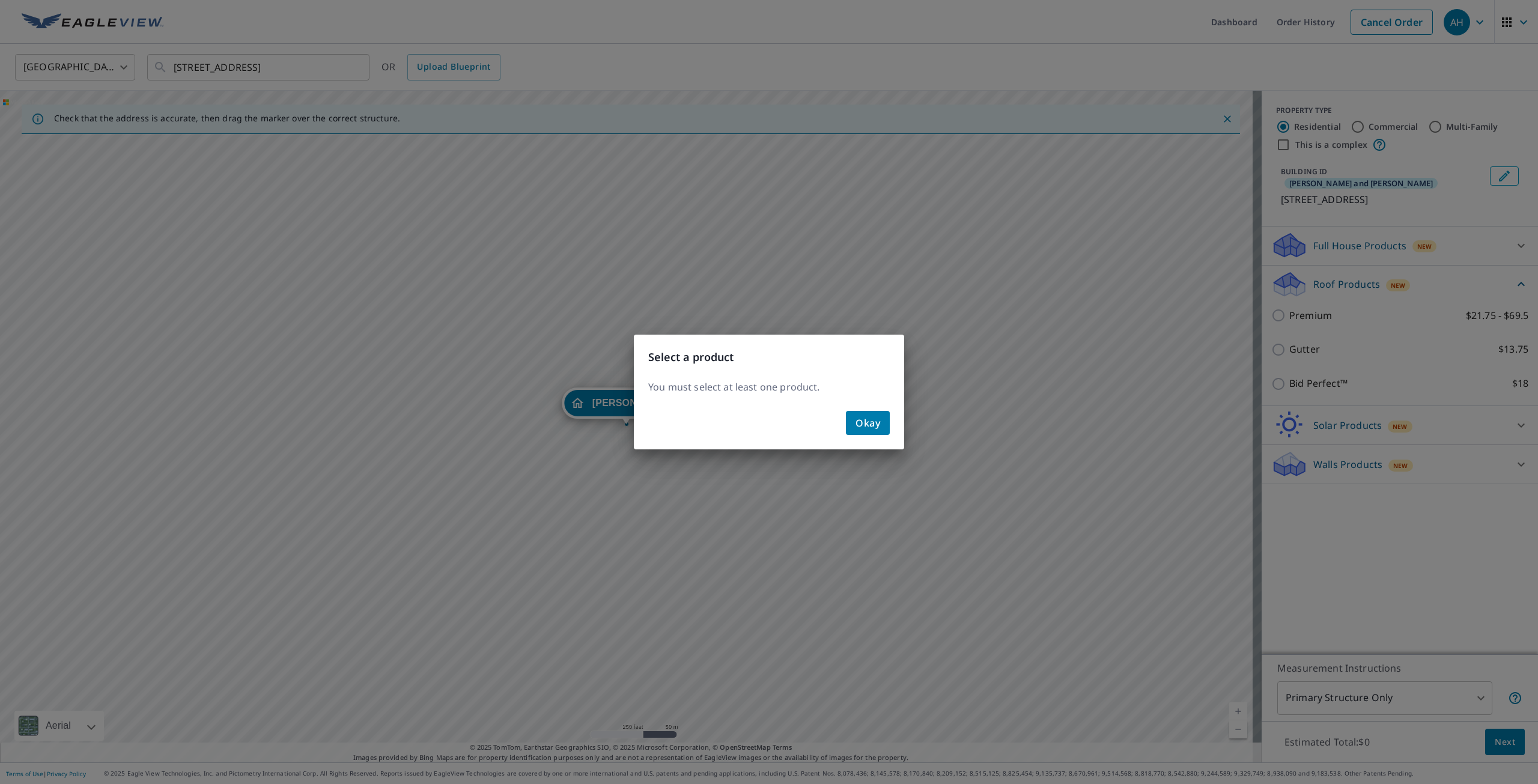
click at [889, 421] on button "Okay" at bounding box center [867, 422] width 44 height 24
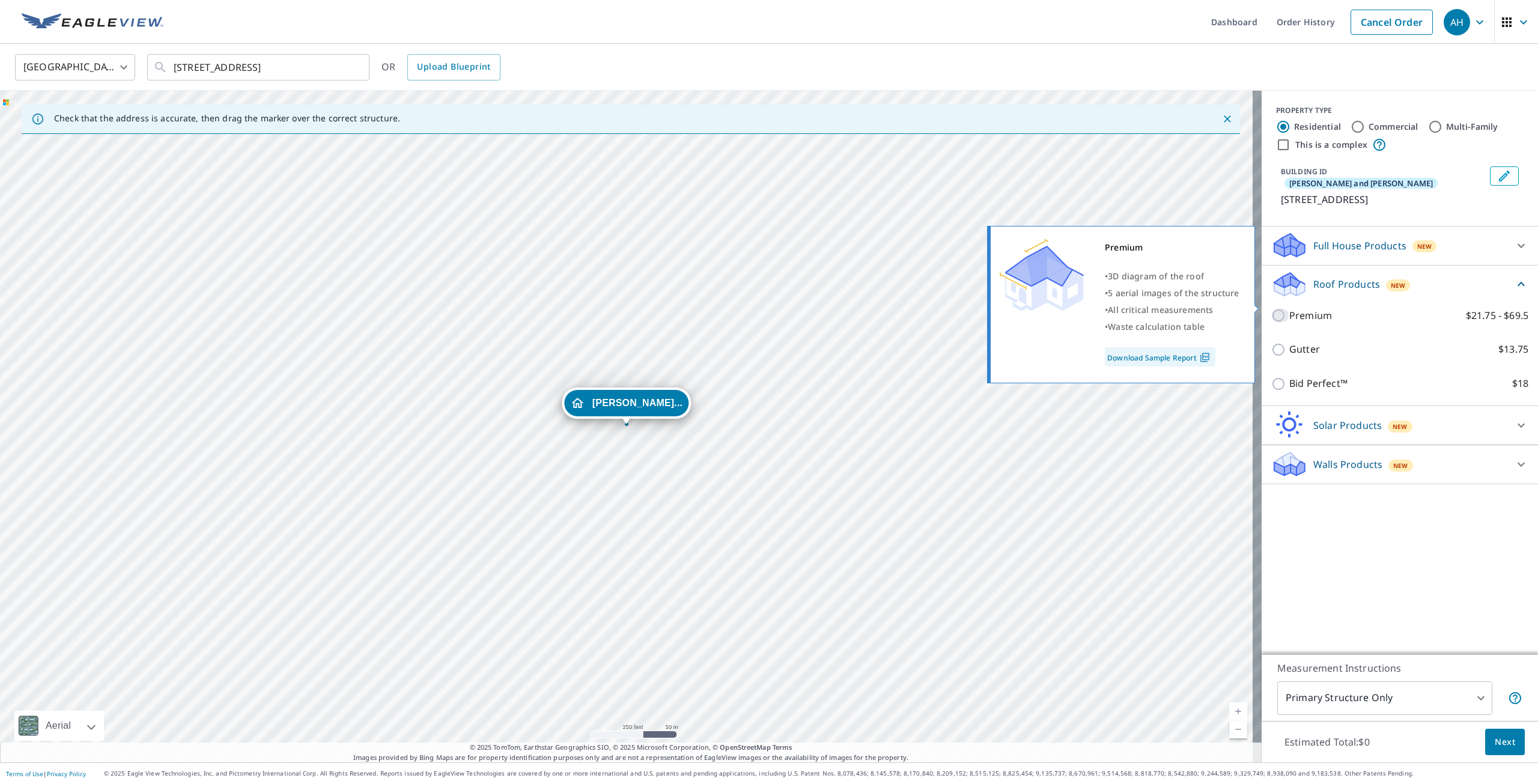
click at [1272, 309] on input "Premium $21.75 - $69.5" at bounding box center [1281, 316] width 18 height 14
checkbox input "true"
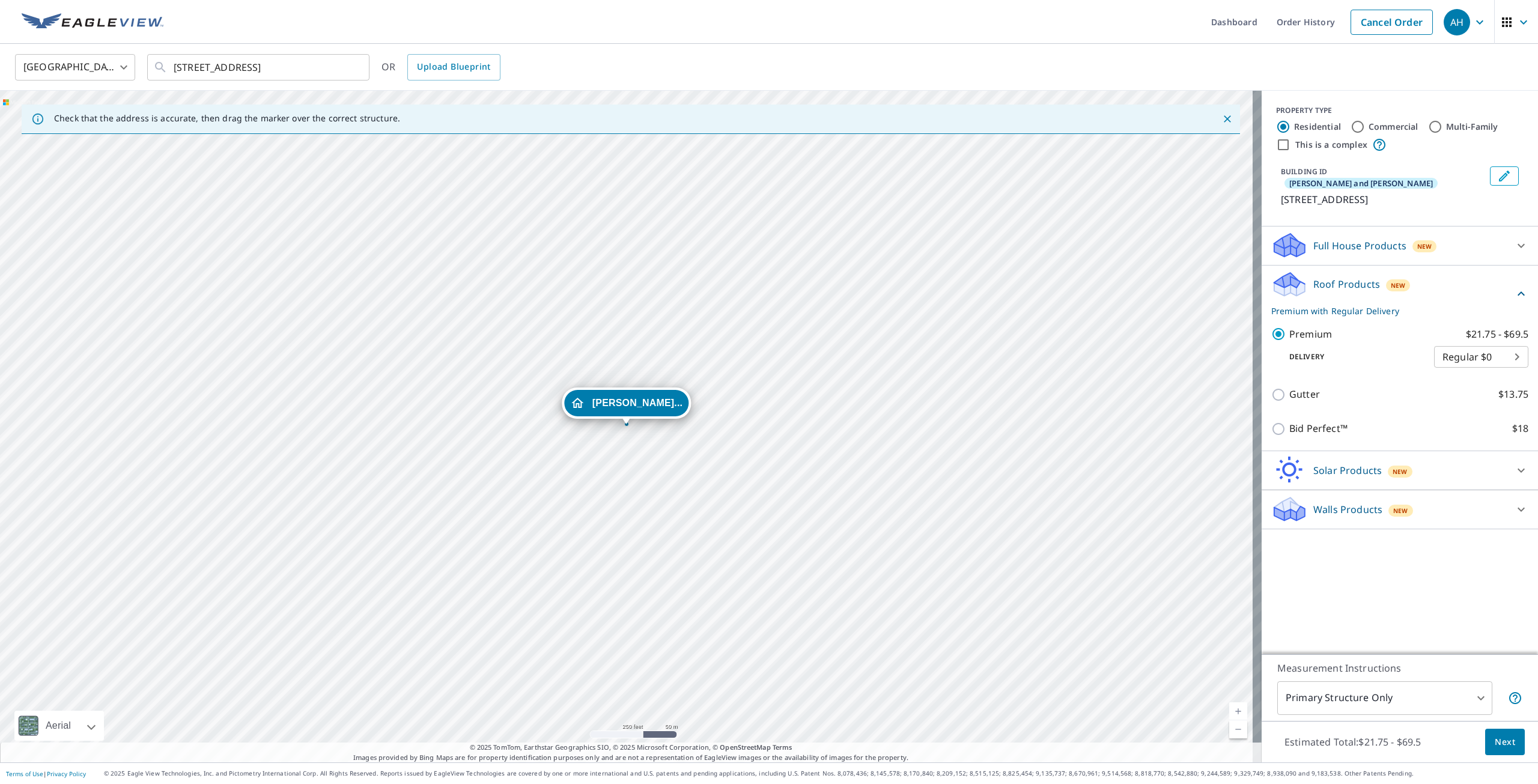
click at [1499, 738] on span "Next" at bounding box center [1506, 742] width 21 height 15
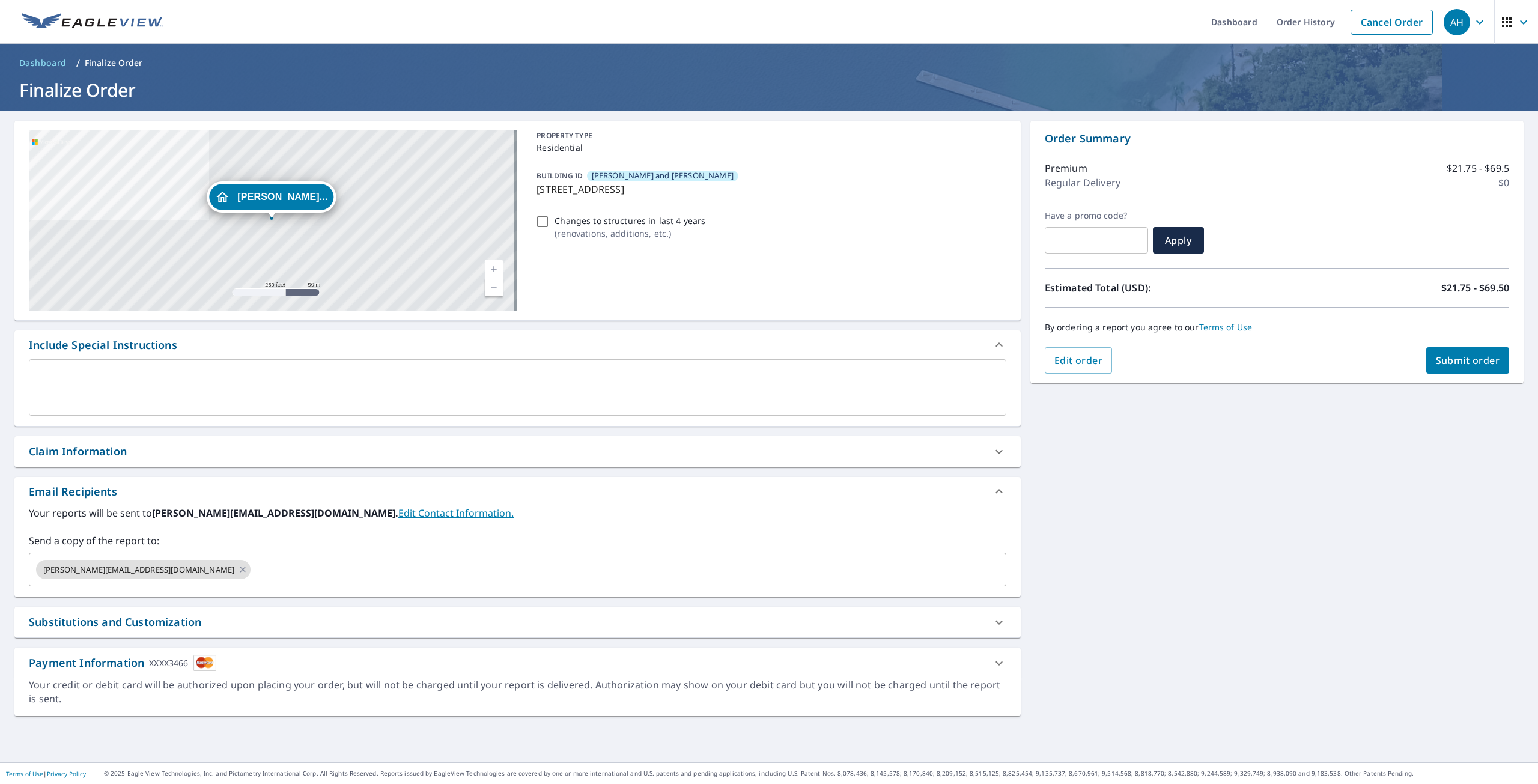
click at [1456, 362] on span "Submit order" at bounding box center [1468, 360] width 64 height 14
checkbox input "true"
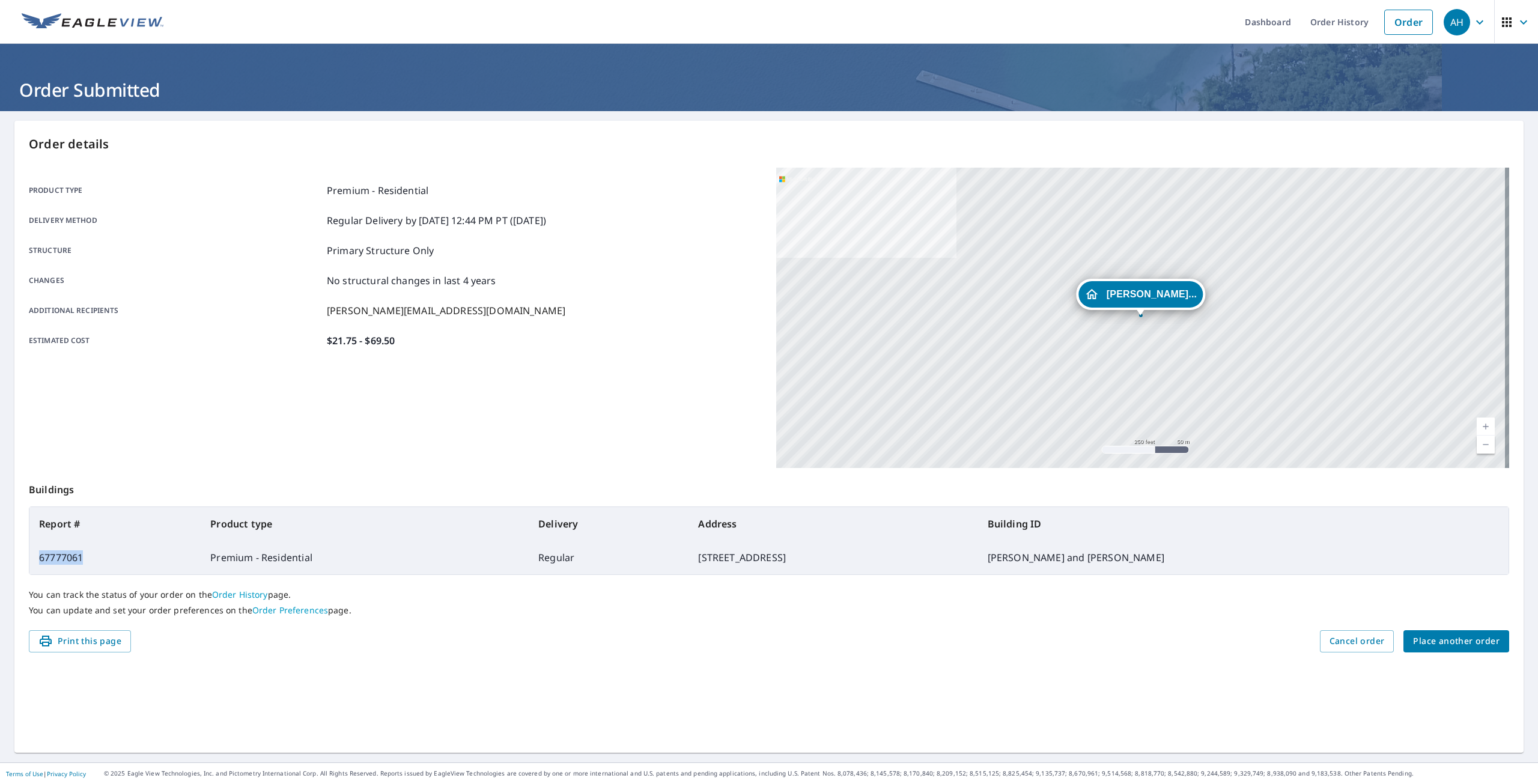
drag, startPoint x: 56, startPoint y: 561, endPoint x: 38, endPoint y: 560, distance: 18.0
click at [38, 560] on td "67777061" at bounding box center [116, 557] width 171 height 33
copy td "67777061"
